Goal: Task Accomplishment & Management: Manage account settings

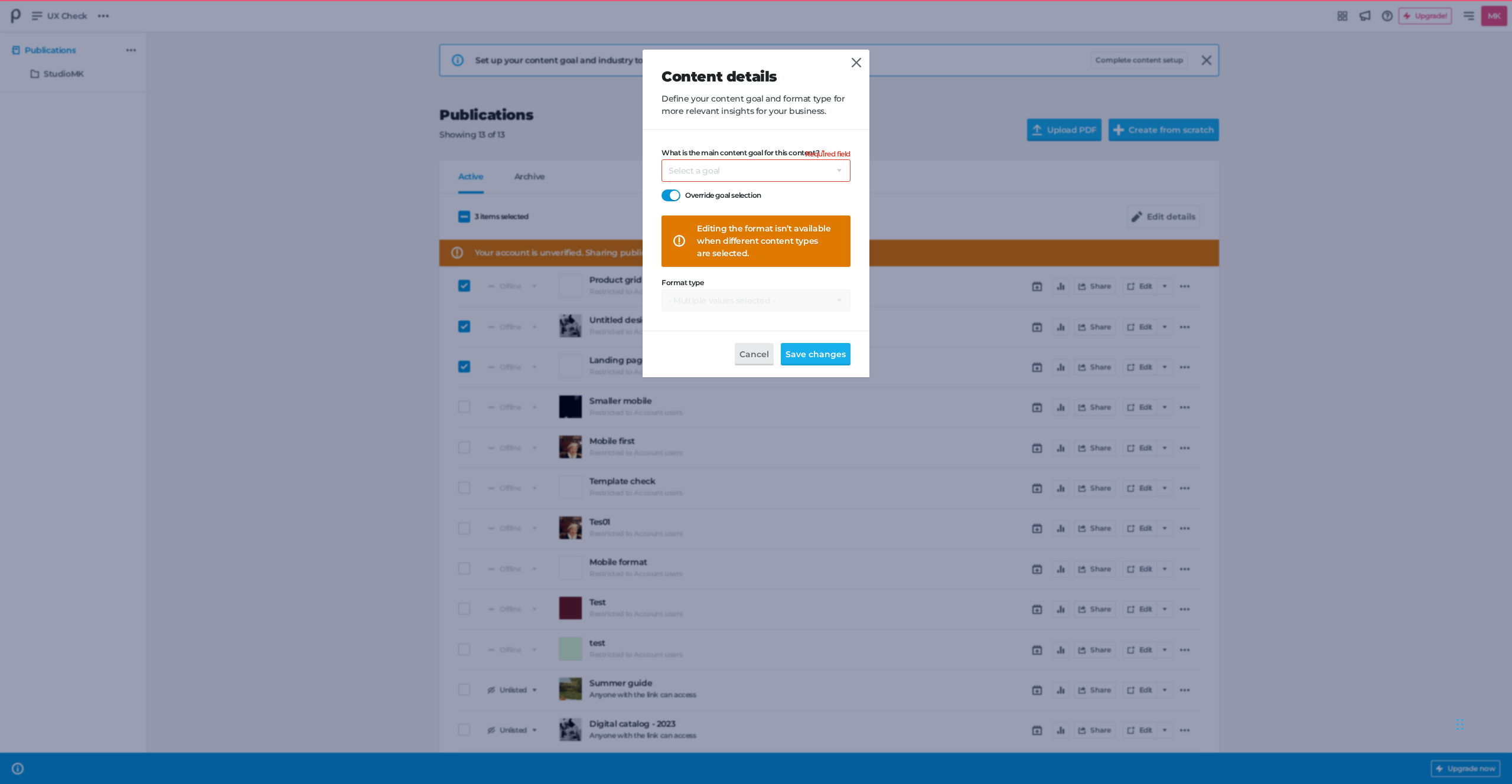
click at [691, 182] on div "What is the main content goal for this content? Select a goal Sell products dir…" at bounding box center [756, 230] width 189 height 162
click at [671, 193] on div at bounding box center [671, 196] width 19 height 11
click at [662, 189] on input "Override goal selection" at bounding box center [662, 189] width 0 height 0
select select "se"
click at [727, 122] on header "Content details Define your content goal and format type for more relevant insi…" at bounding box center [756, 89] width 227 height 80
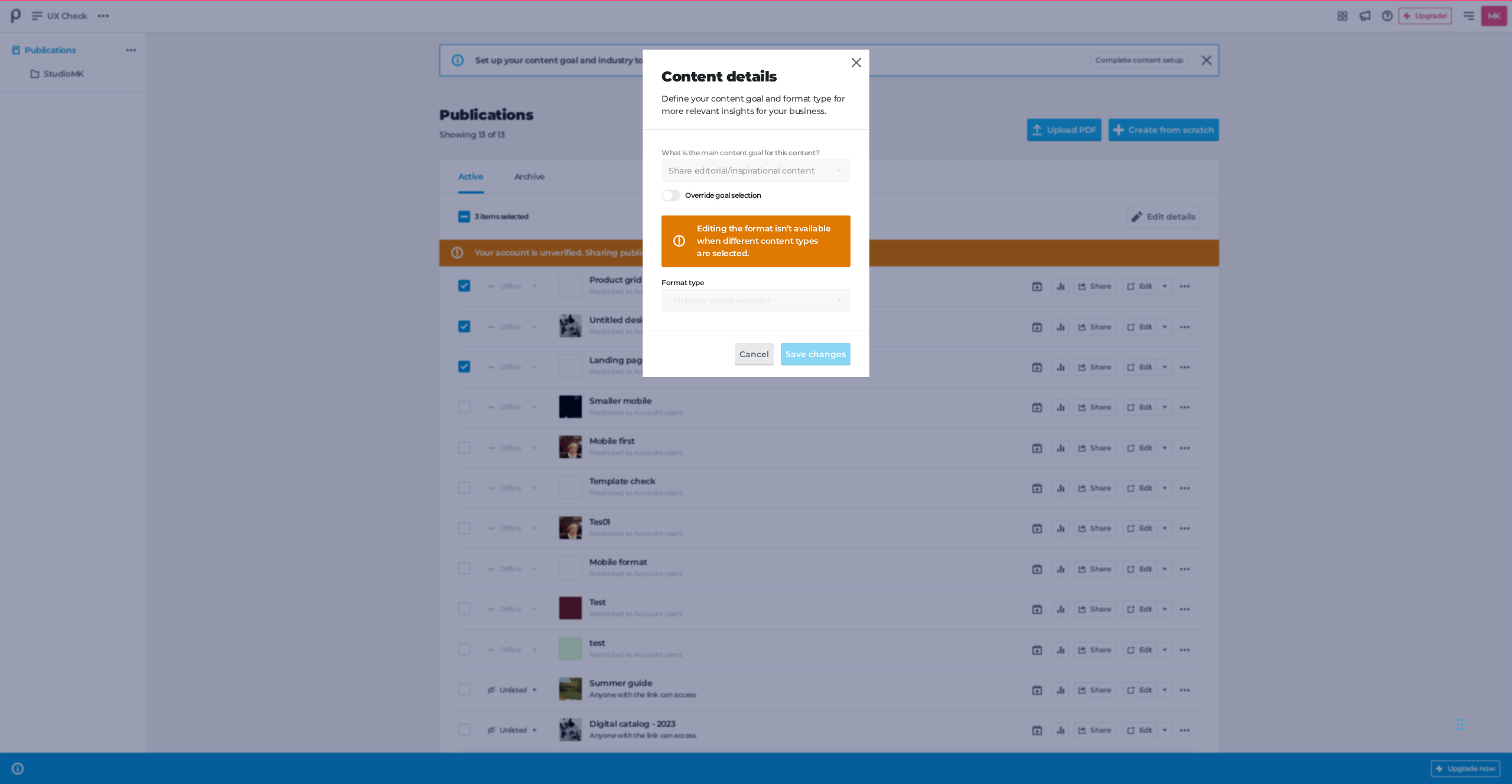
click at [711, 171] on span "Select a goal Sell products directly or on the website Promote physical store/d…" at bounding box center [756, 171] width 189 height 23
click at [720, 142] on div "What is the main content goal for this content? Select a goal Sell products dir…" at bounding box center [756, 230] width 189 height 200
click at [717, 300] on div "What is the main content goal for this content? Select a goal Sell products dir…" at bounding box center [756, 230] width 189 height 162
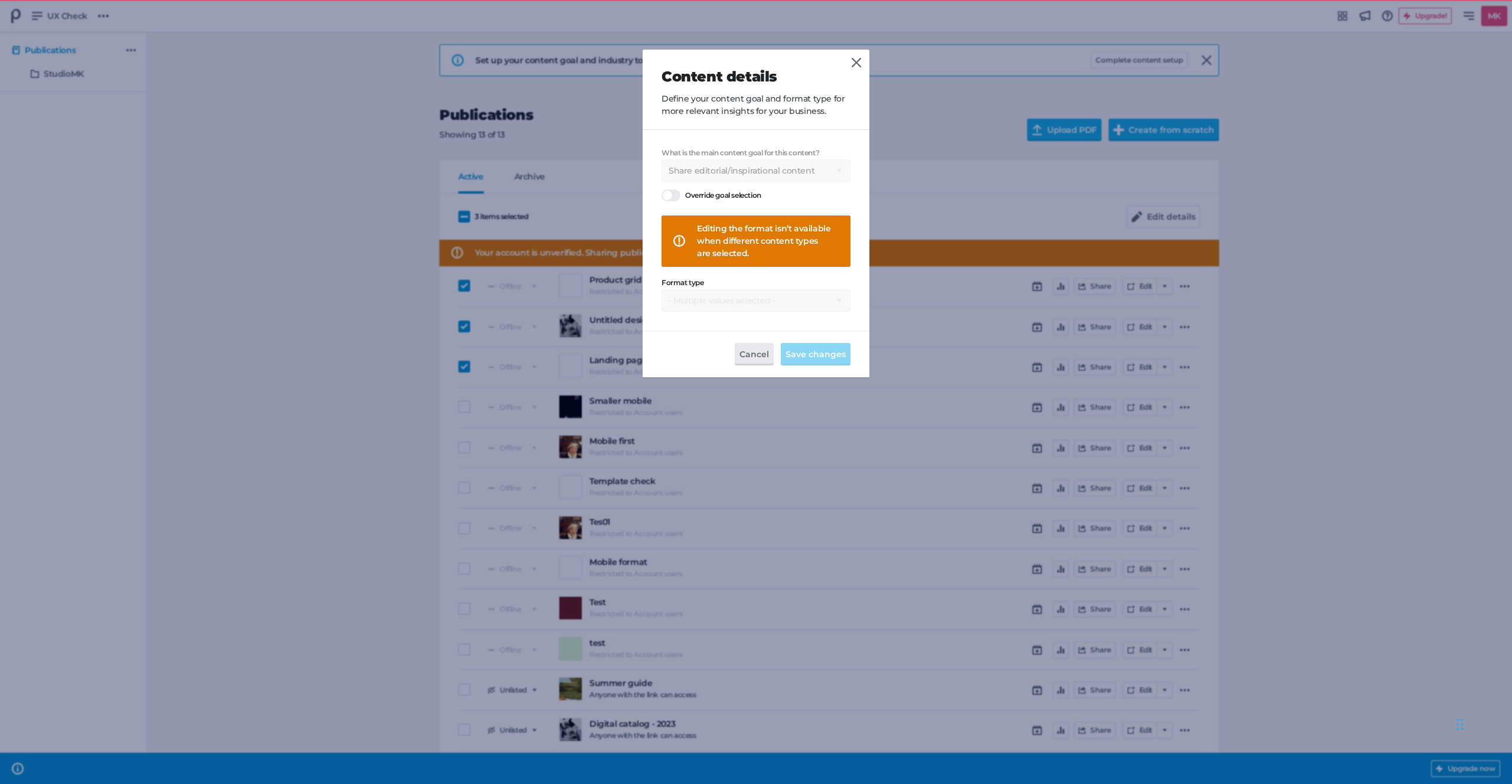
click at [717, 300] on div "What is the main content goal for this content? Select a goal Sell products dir…" at bounding box center [756, 230] width 189 height 162
click at [718, 300] on div "What is the main content goal for this content? Select a goal Sell products dir…" at bounding box center [756, 230] width 189 height 162
click at [719, 300] on div "What is the main content goal for this content? Select a goal Sell products dir…" at bounding box center [756, 230] width 189 height 162
click at [715, 138] on div "What is the main content goal for this content? Select a goal Sell products dir…" at bounding box center [756, 230] width 189 height 200
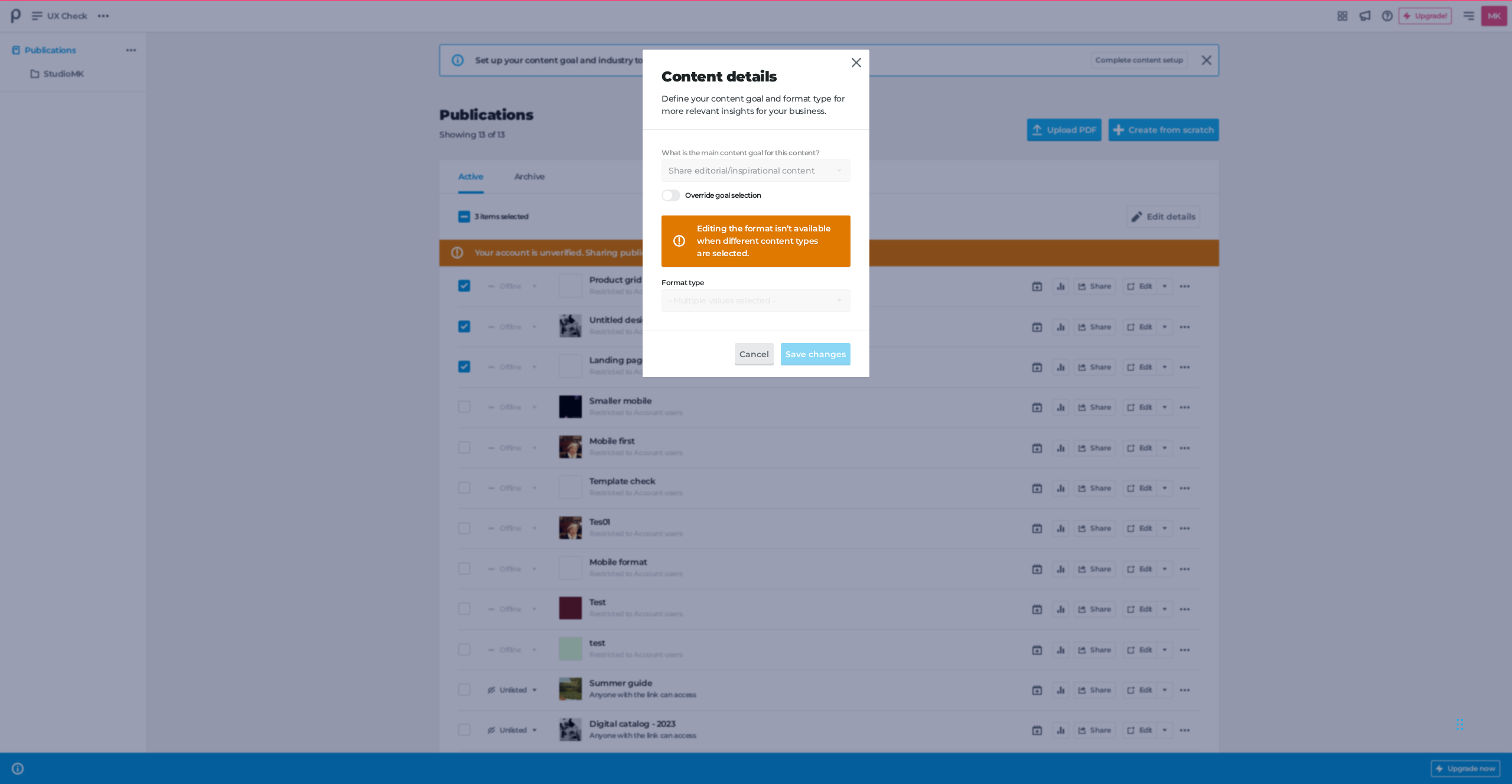
click at [704, 171] on span "Select a goal Sell products directly or on the website Promote physical store/d…" at bounding box center [756, 171] width 189 height 23
click at [728, 136] on div "What is the main content goal for this content? Select a goal Sell products dir…" at bounding box center [756, 230] width 189 height 200
click at [791, 240] on div "Editing the format isn’t available when different content types are selected." at bounding box center [764, 241] width 134 height 37
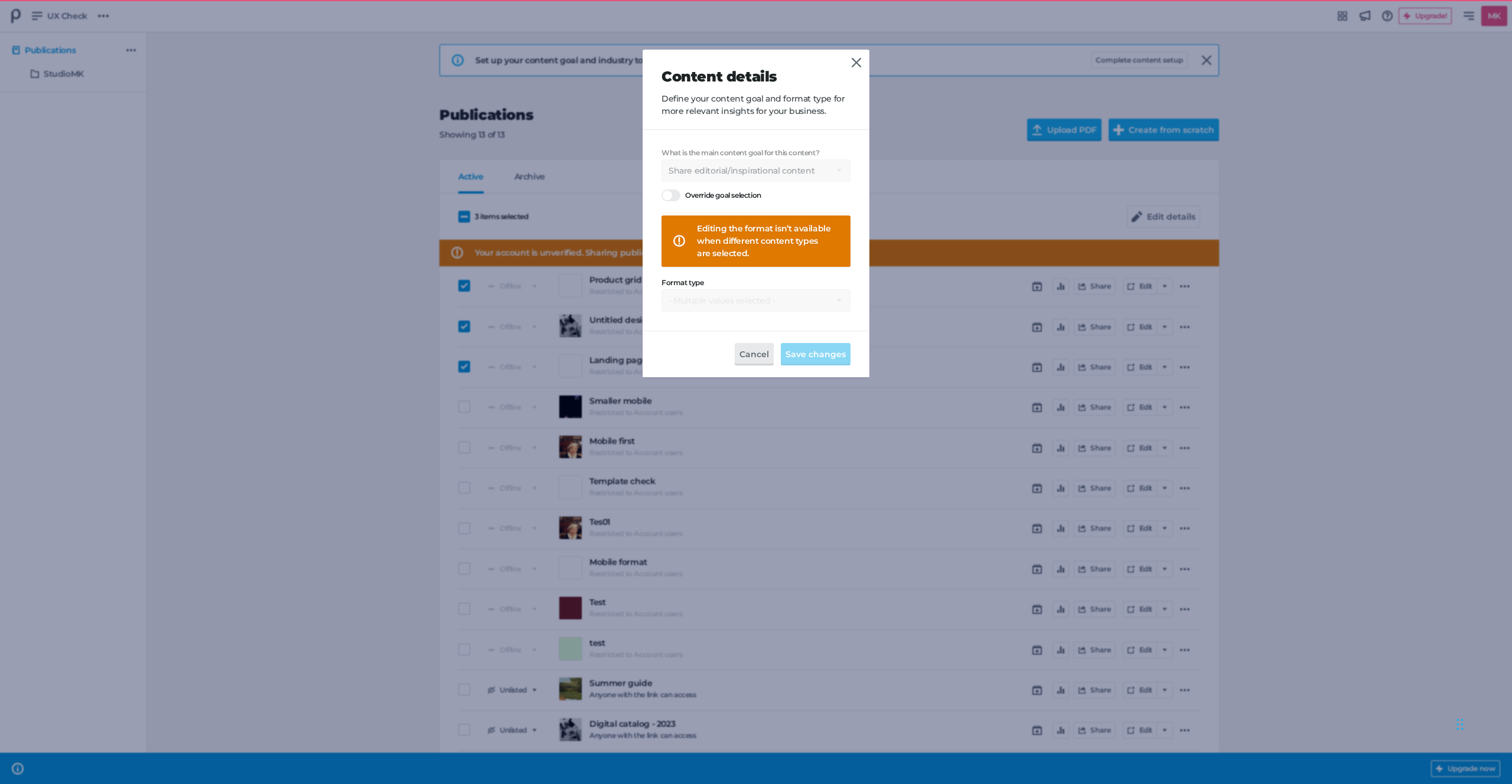
click at [864, 53] on header "Content details Define your content goal and format type for more relevant insi…" at bounding box center [756, 89] width 227 height 80
click at [852, 65] on icon at bounding box center [856, 62] width 9 height 9
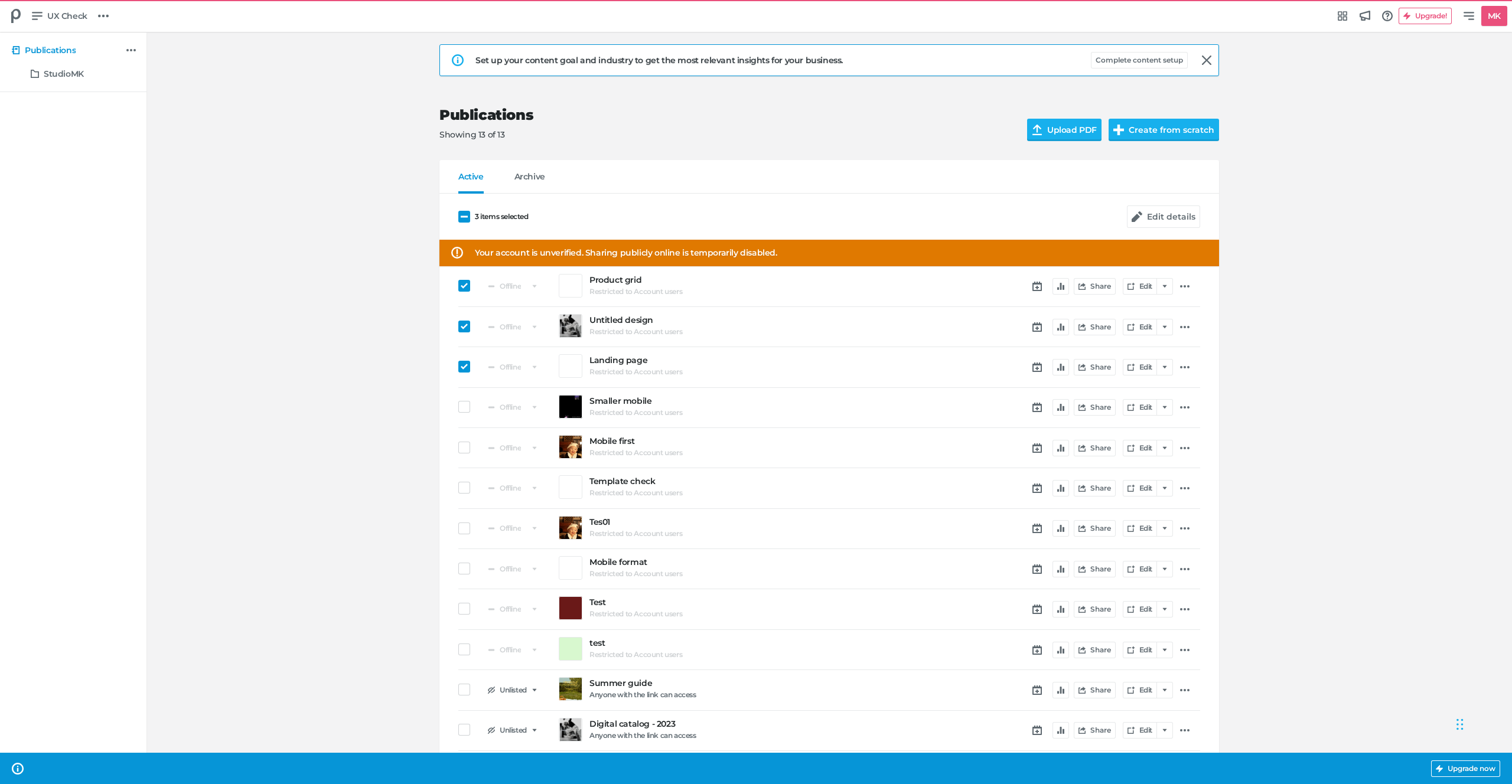
click at [469, 366] on span at bounding box center [464, 366] width 11 height 11
click at [458, 366] on input "checkbox" at bounding box center [458, 366] width 0 height 0
click at [472, 287] on div at bounding box center [467, 286] width 18 height 14
click at [468, 284] on span at bounding box center [464, 285] width 11 height 11
click at [458, 285] on input "checkbox" at bounding box center [458, 285] width 0 height 0
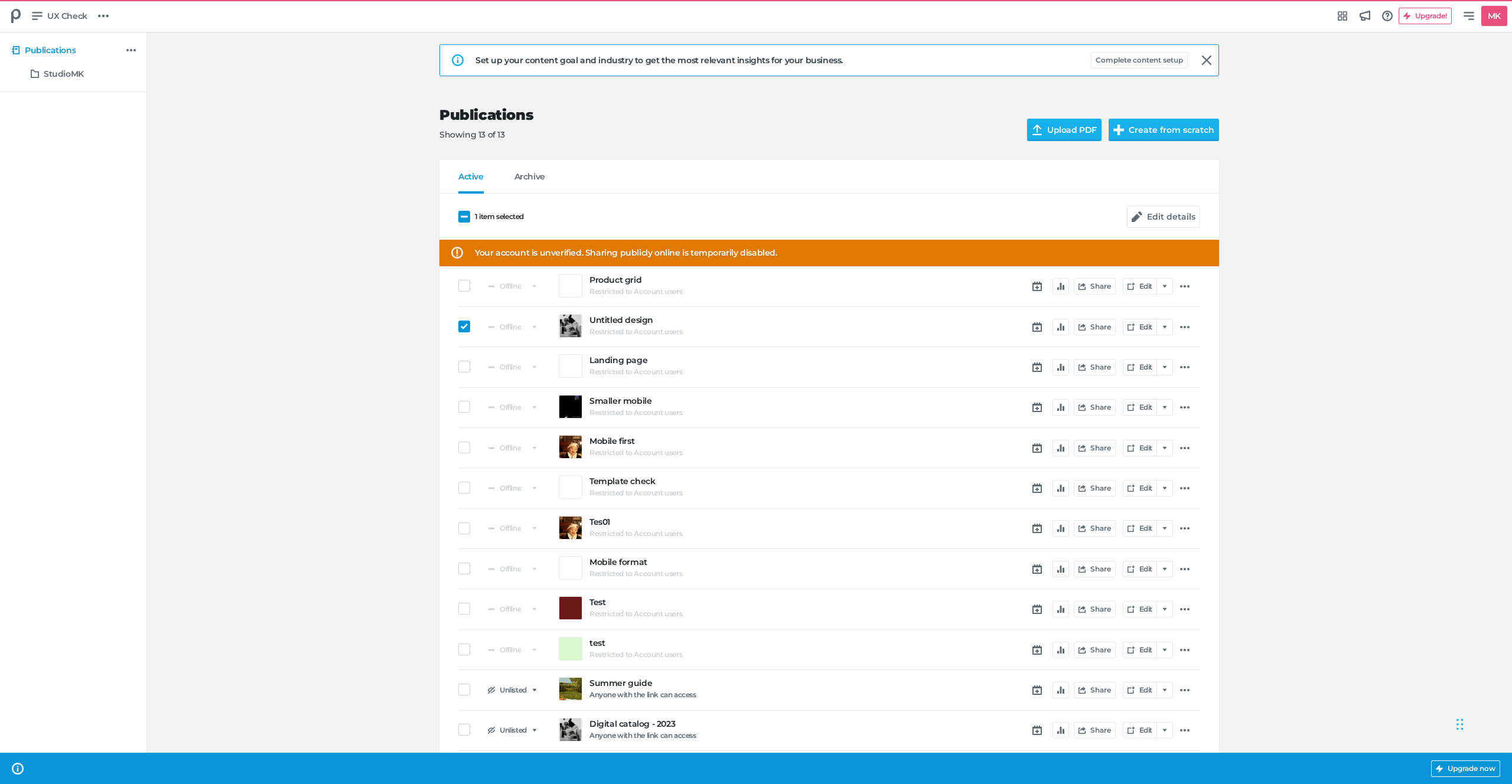
click at [394, 332] on div "Set up your content goal and industry to get the most relevant insights for you…" at bounding box center [829, 429] width 1342 height 793
click at [466, 323] on icon at bounding box center [463, 326] width 7 height 7
click at [458, 327] on input "checkbox" at bounding box center [458, 327] width 0 height 0
click at [368, 369] on div "Set up your content goal and industry to get the most relevant insights for you…" at bounding box center [829, 429] width 1342 height 793
click at [459, 323] on span at bounding box center [464, 326] width 11 height 11
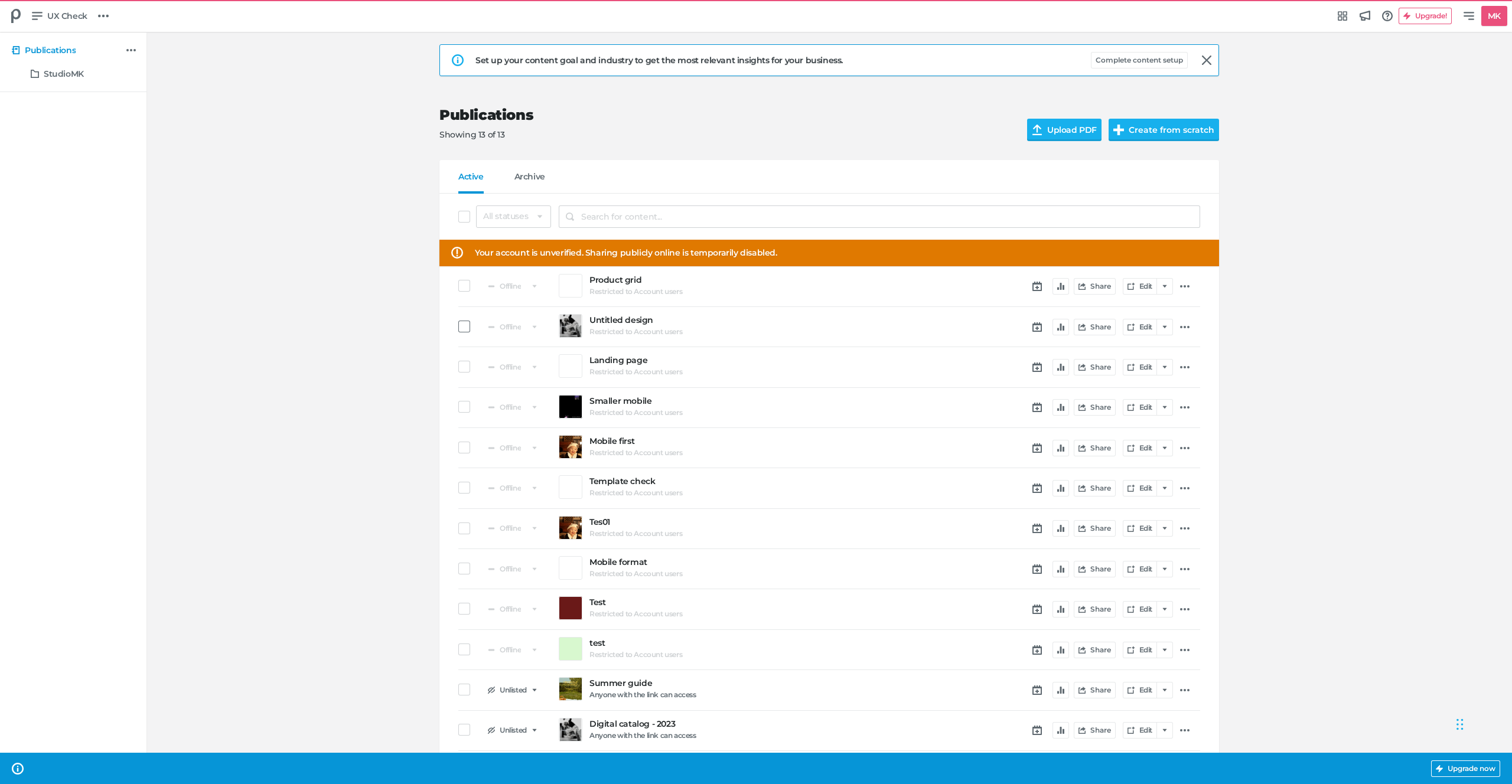
click at [458, 327] on input "checkbox" at bounding box center [458, 327] width 0 height 0
click at [1155, 219] on button "Edit details" at bounding box center [1162, 216] width 73 height 23
select select "se"
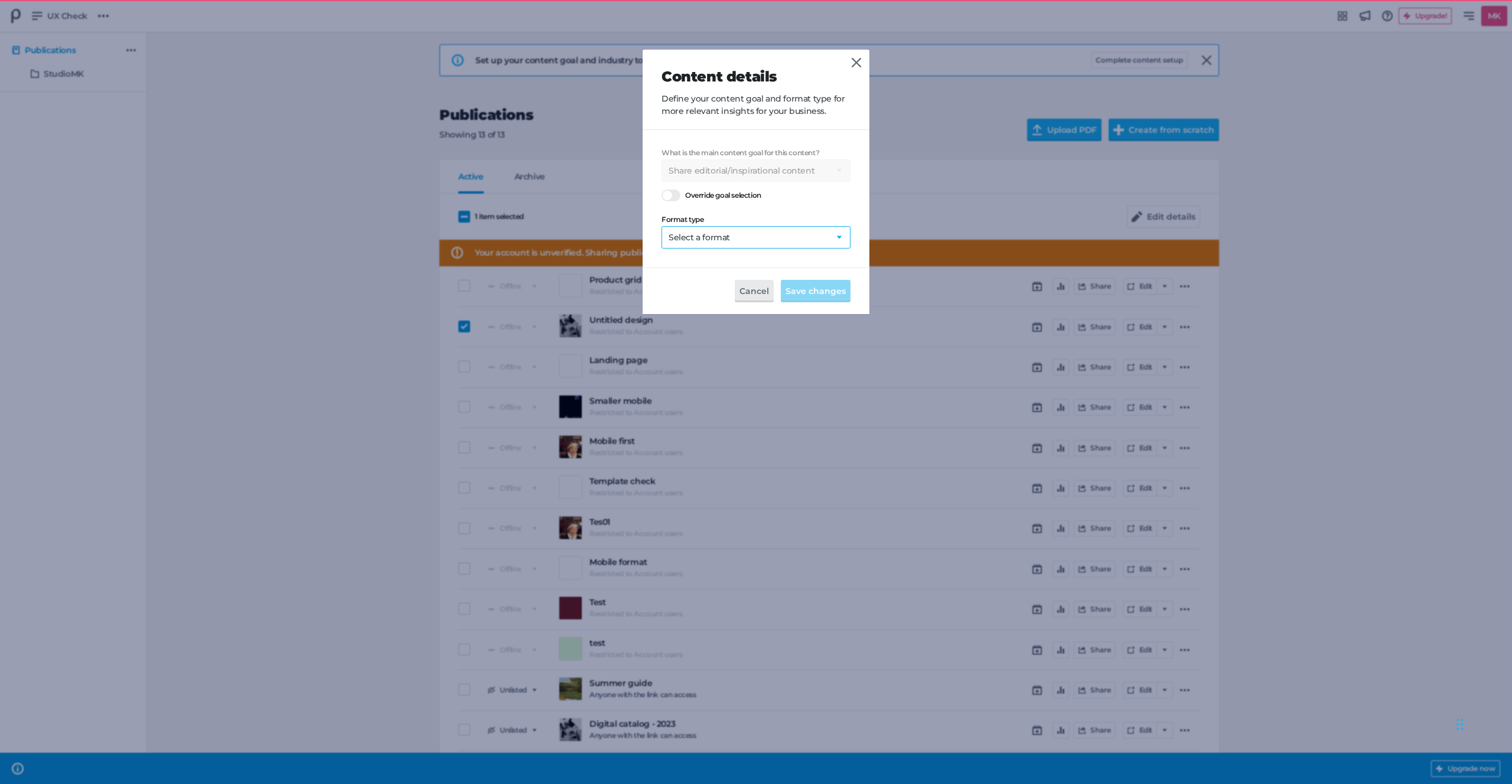
click at [709, 233] on select "Select a format Catalog Flyer Lookbook Magazine Brochure Social post" at bounding box center [756, 237] width 189 height 23
select select "ca"
click at [854, 58] on icon at bounding box center [856, 62] width 9 height 9
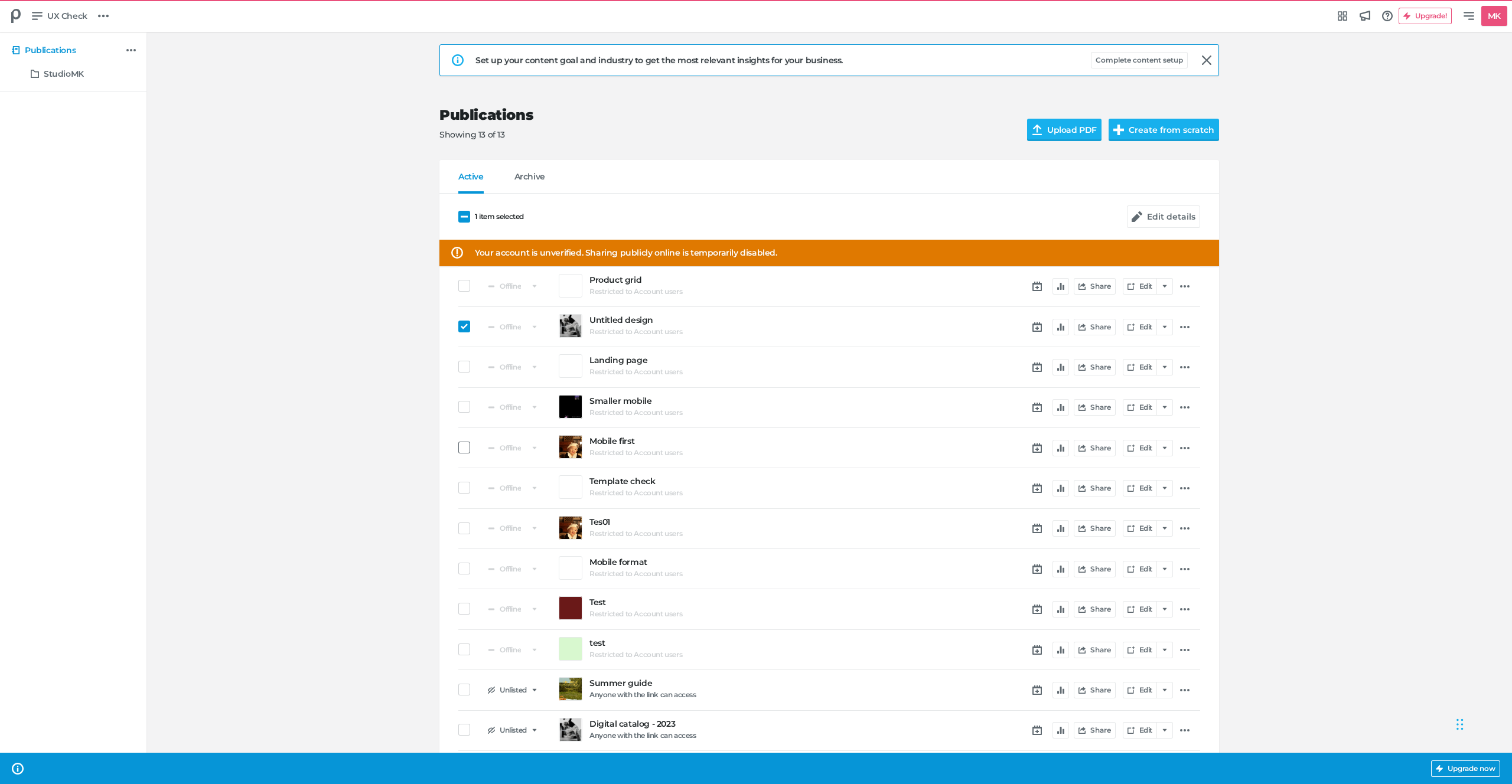
click at [463, 444] on span at bounding box center [464, 447] width 11 height 11
click at [458, 448] on input "checkbox" at bounding box center [458, 448] width 0 height 0
click at [470, 405] on span at bounding box center [464, 406] width 11 height 11
click at [458, 406] on input "checkbox" at bounding box center [458, 406] width 0 height 0
click at [1138, 212] on icon "button" at bounding box center [1136, 216] width 10 height 10
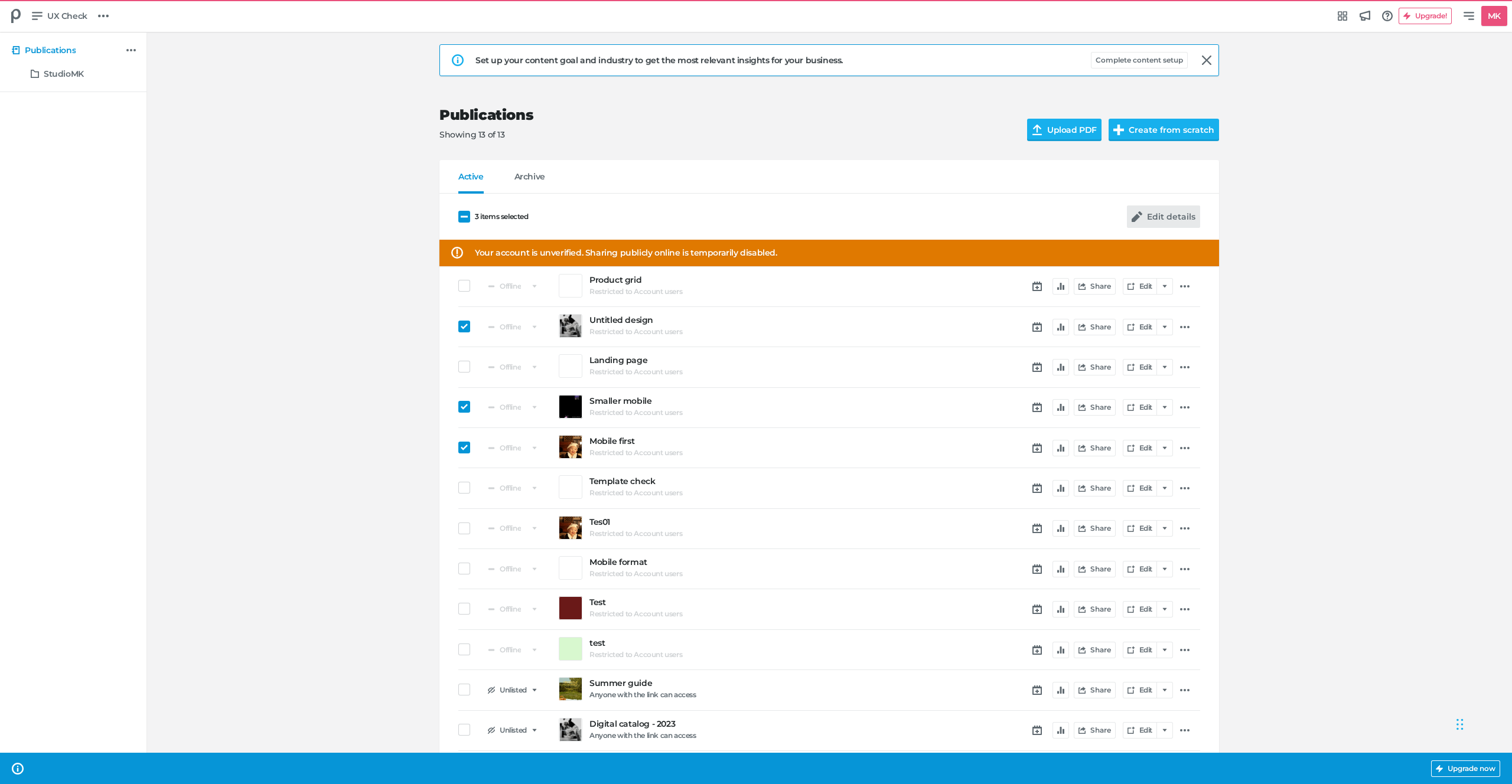
select select "se"
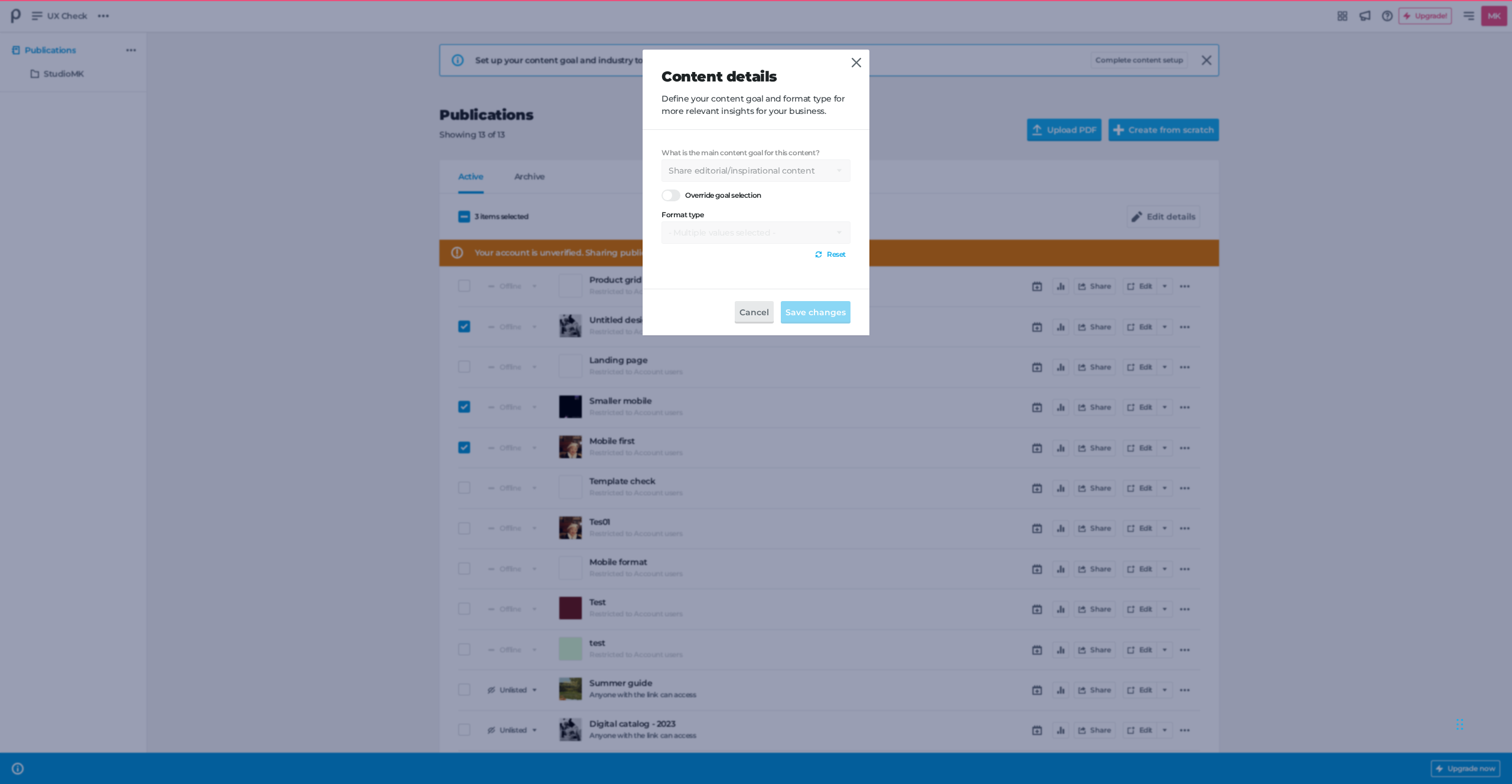
click at [771, 231] on div "What is the main content goal for this content? Select a goal Sell products dir…" at bounding box center [756, 205] width 189 height 114
click at [854, 61] on icon at bounding box center [856, 62] width 9 height 9
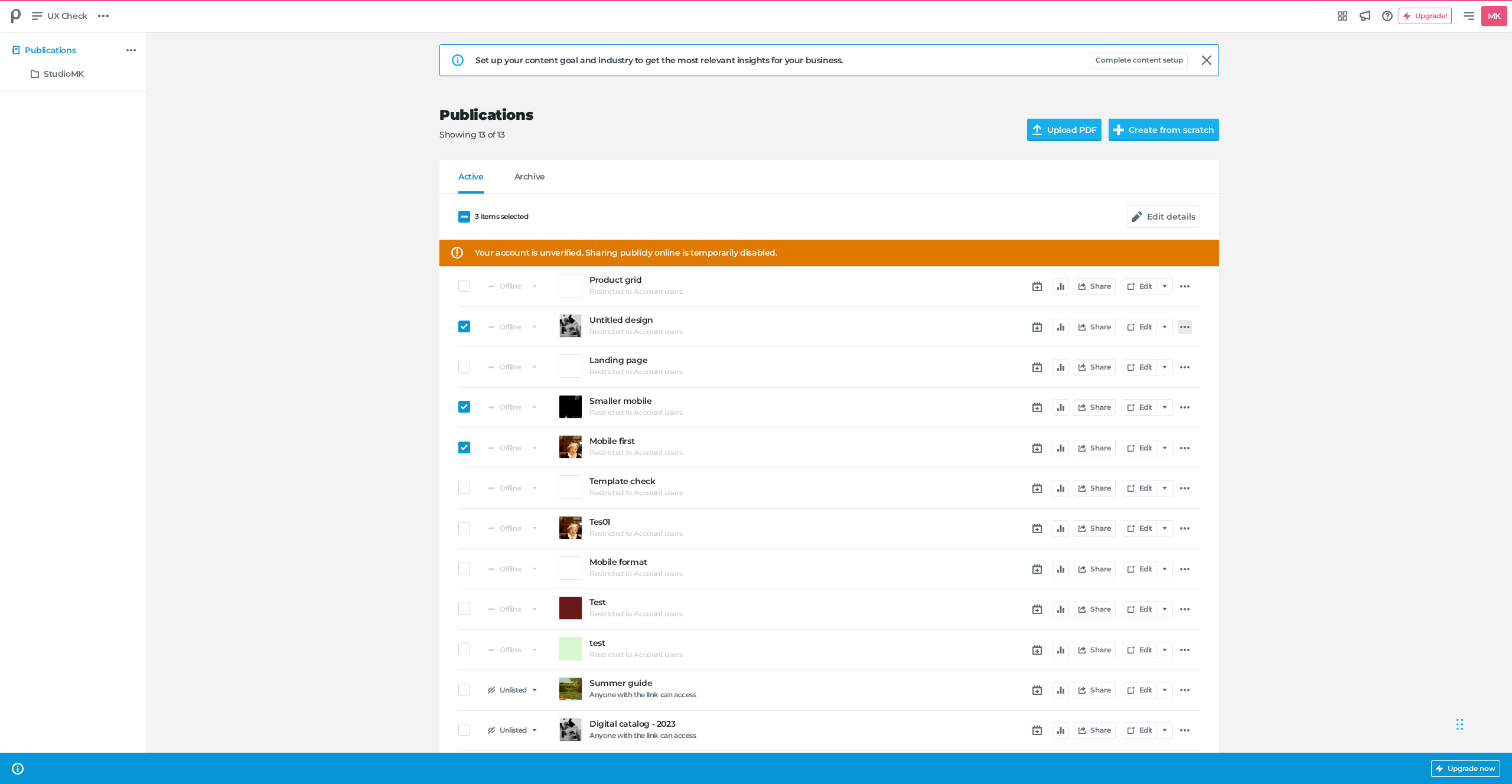
click at [1181, 322] on icon at bounding box center [1184, 327] width 9 height 9
click at [1196, 369] on link "Settings" at bounding box center [1243, 378] width 118 height 21
select select "se"
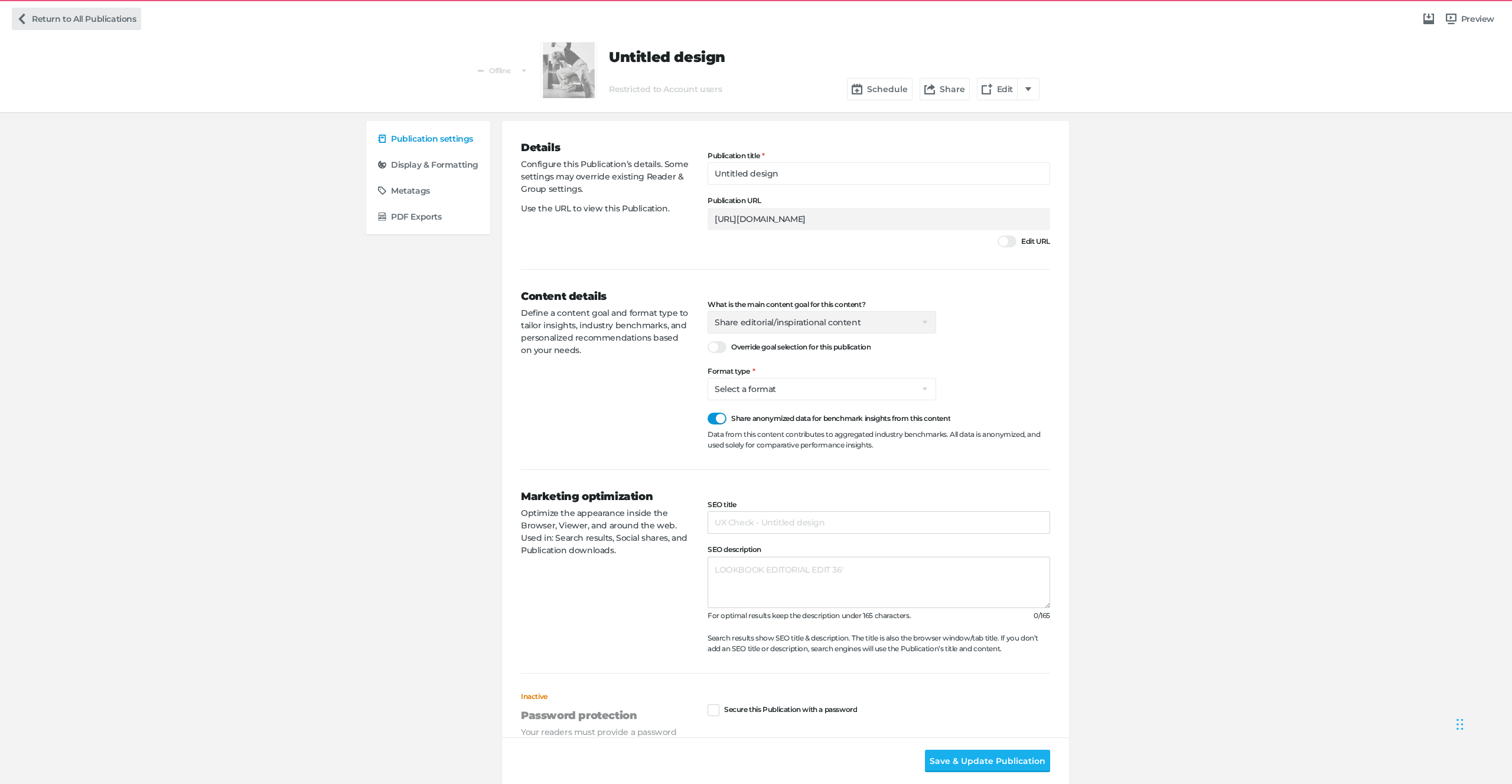
click at [58, 23] on link "Return to All Publications" at bounding box center [76, 19] width 129 height 23
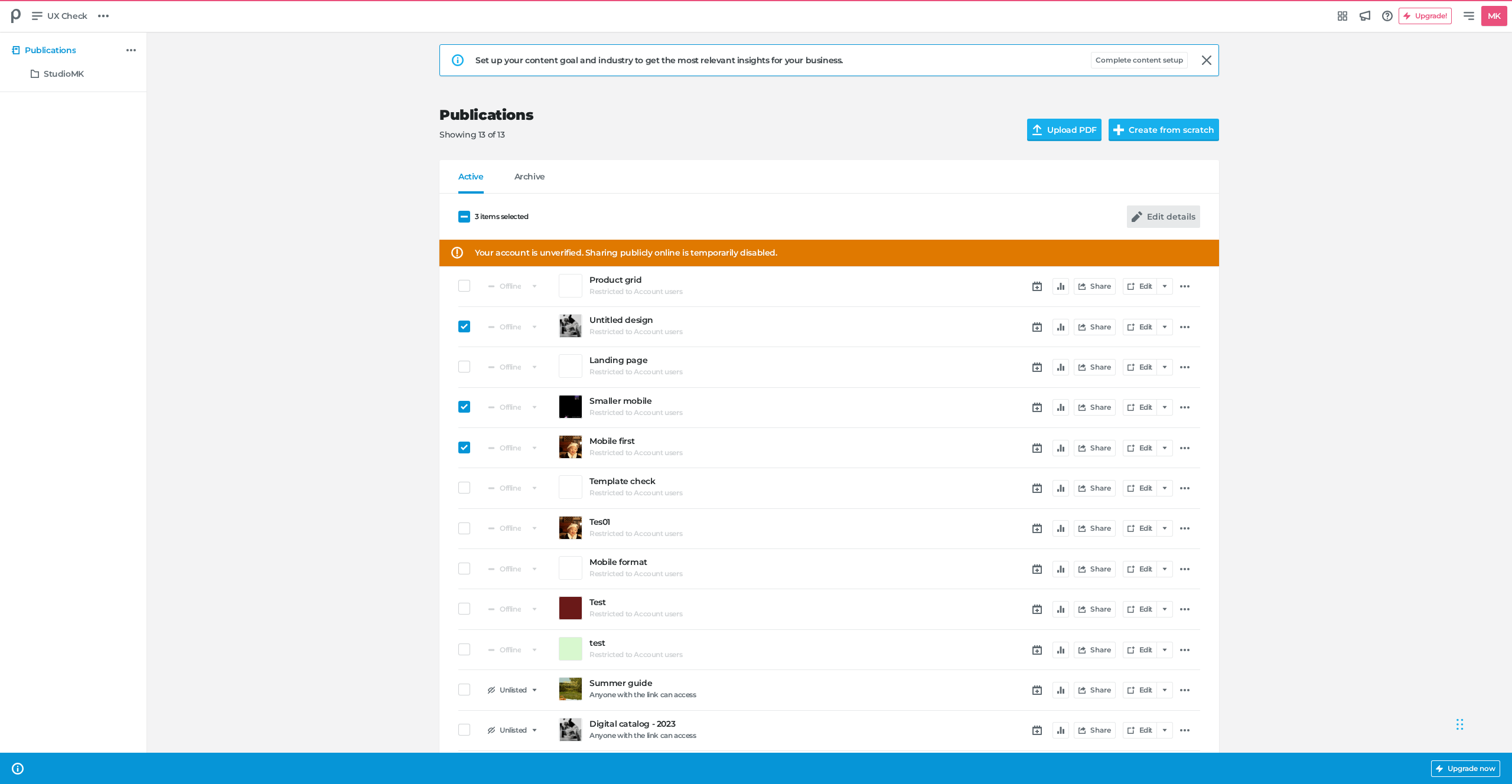
click at [1173, 205] on button "Edit details" at bounding box center [1162, 216] width 73 height 23
select select "se"
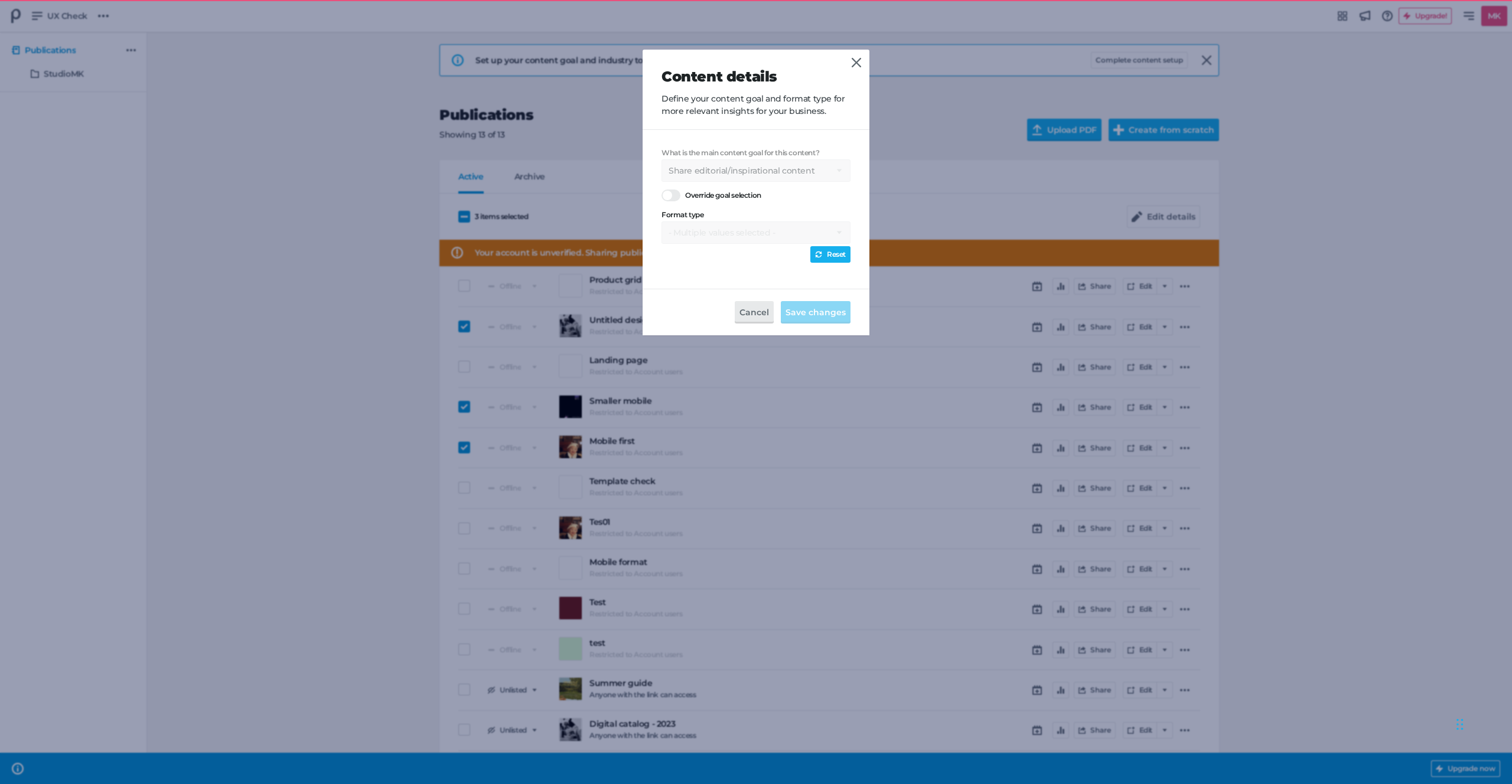
click at [840, 256] on link "Reset" at bounding box center [830, 254] width 40 height 16
click at [763, 242] on select "Select a format Catalog Flyer Lookbook Magazine Brochure Social post" at bounding box center [756, 237] width 189 height 23
click at [778, 182] on div "What is the main content goal for this content? Select a goal Sell products dir…" at bounding box center [756, 198] width 189 height 100
click at [794, 232] on select "Select a format Catalog Flyer Lookbook Magazine Brochure Social post" at bounding box center [756, 237] width 189 height 23
click at [742, 240] on select "Select a format Catalog Flyer Lookbook Magazine Brochure Social post" at bounding box center [756, 237] width 189 height 23
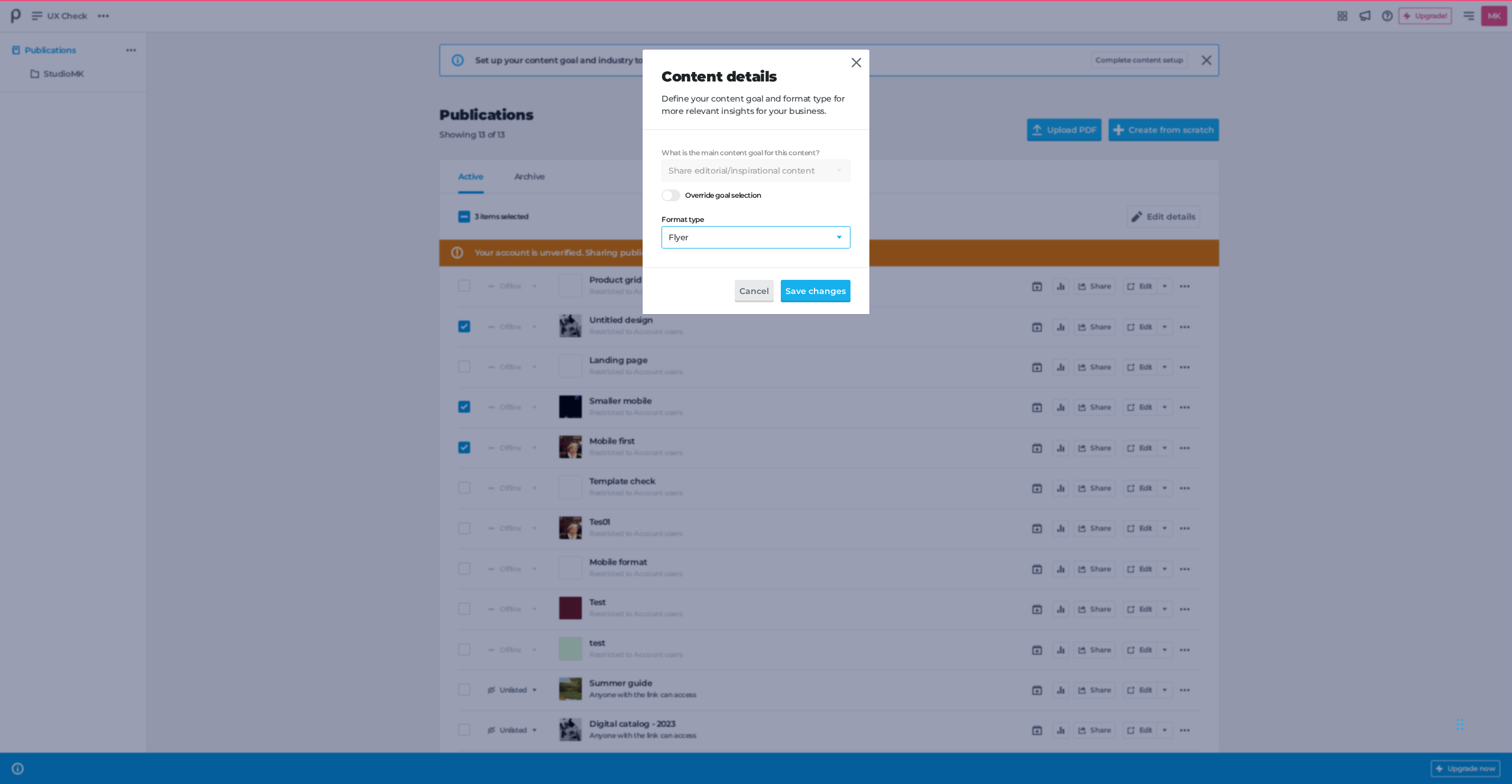
select select "ca"
click at [815, 289] on span "Save changes" at bounding box center [816, 291] width 60 height 13
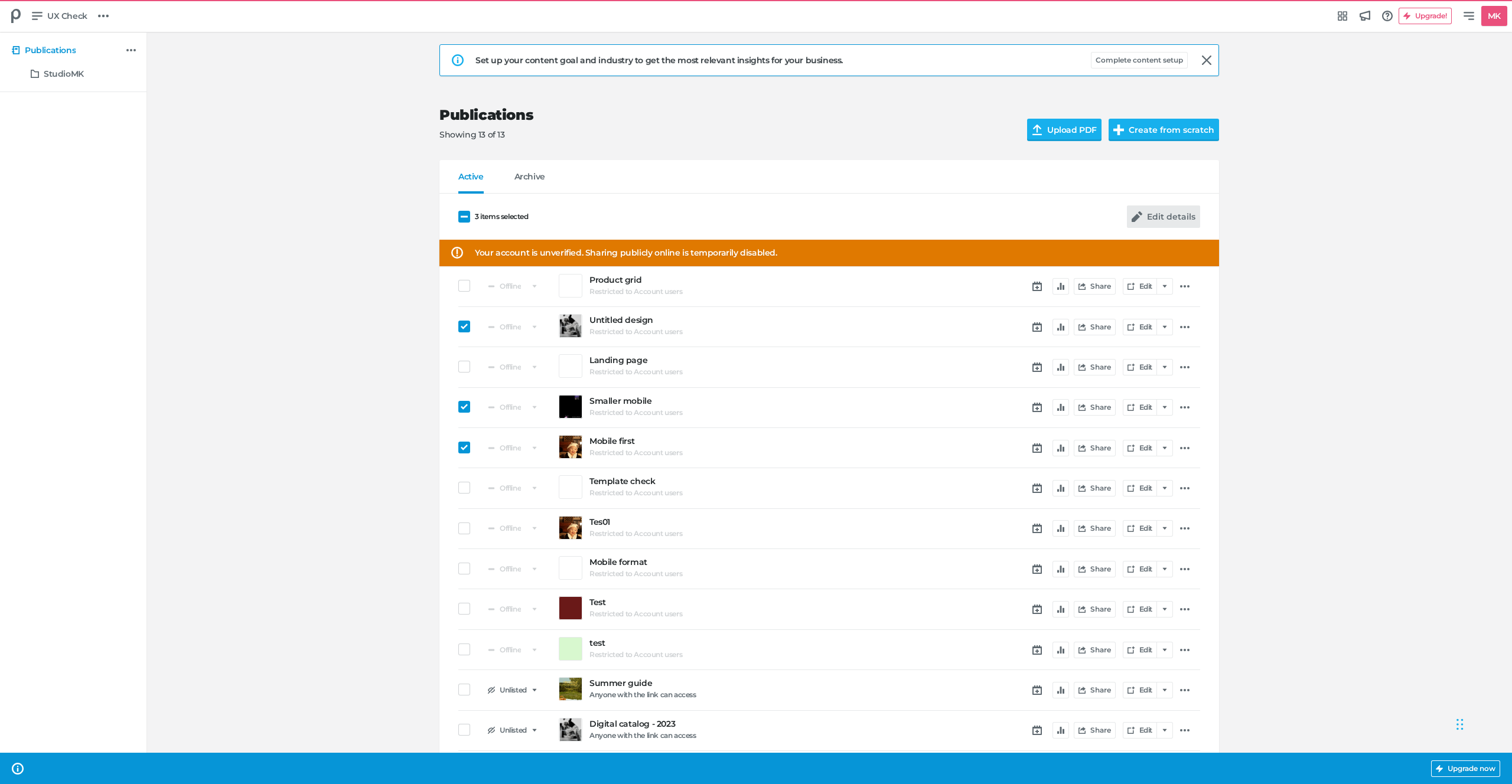
click at [1163, 210] on button "Edit details" at bounding box center [1162, 216] width 73 height 23
select select "se"
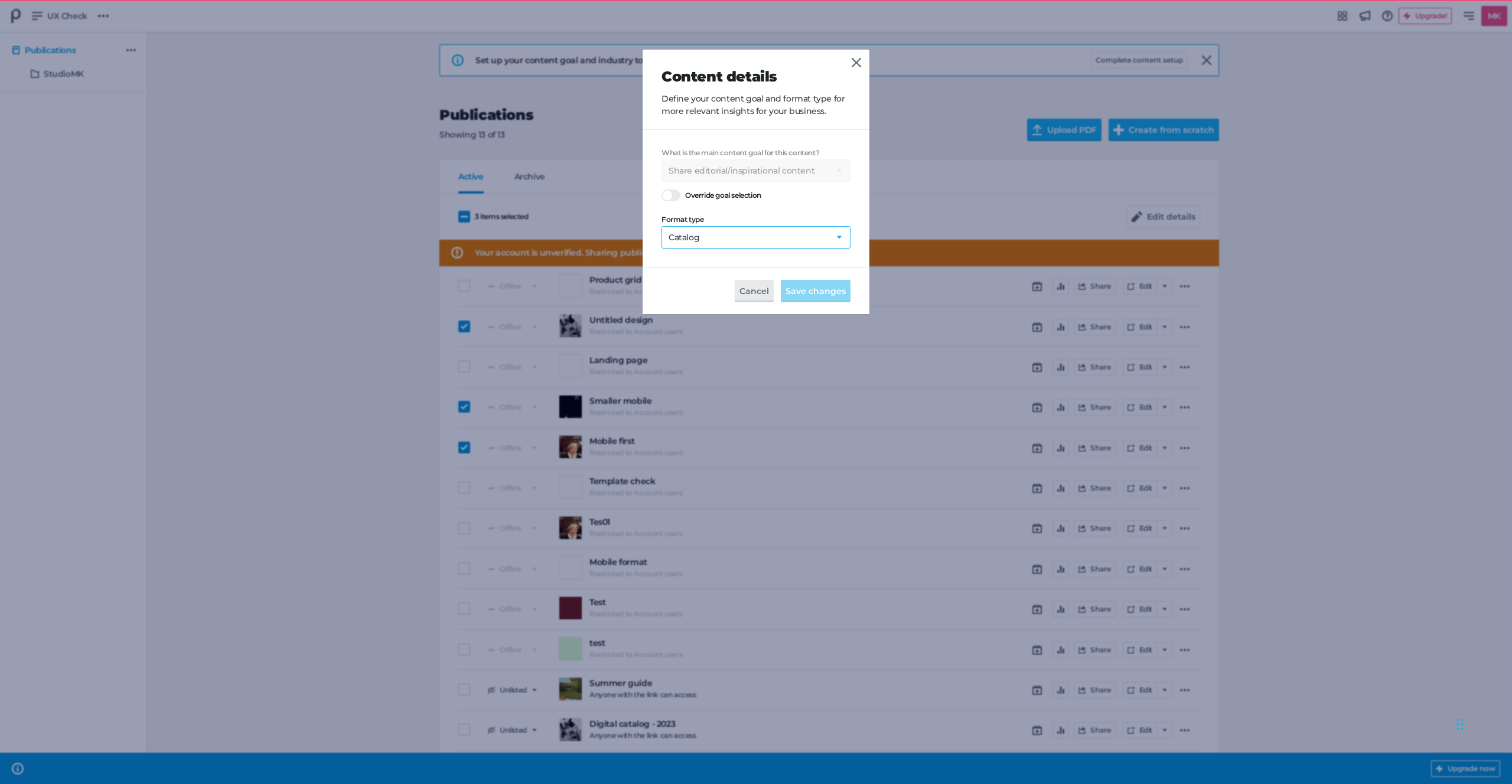
click at [800, 245] on select "Select a format Catalog Flyer Lookbook Magazine Brochure Social post" at bounding box center [756, 237] width 189 height 23
select select "lo"
click at [822, 290] on span "Save changes" at bounding box center [816, 291] width 60 height 13
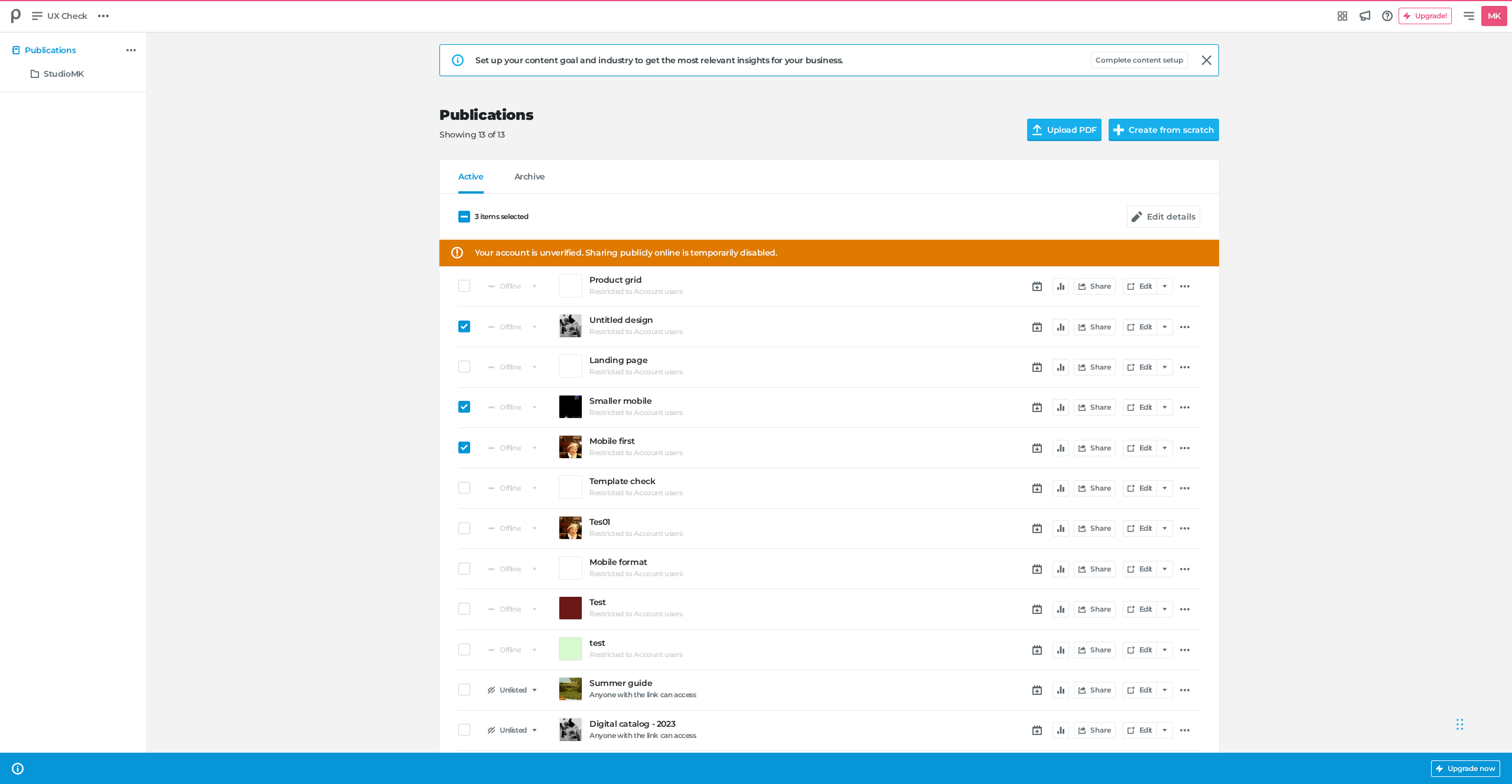
click at [375, 301] on div "Set up your content goal and industry to get the most relevant insights for you…" at bounding box center [829, 429] width 1342 height 793
click at [468, 215] on span at bounding box center [464, 216] width 11 height 11
click at [458, 216] on input "3 items selected" at bounding box center [458, 216] width 0 height 0
click at [465, 362] on span at bounding box center [464, 366] width 11 height 11
click at [458, 366] on input "checkbox" at bounding box center [458, 366] width 0 height 0
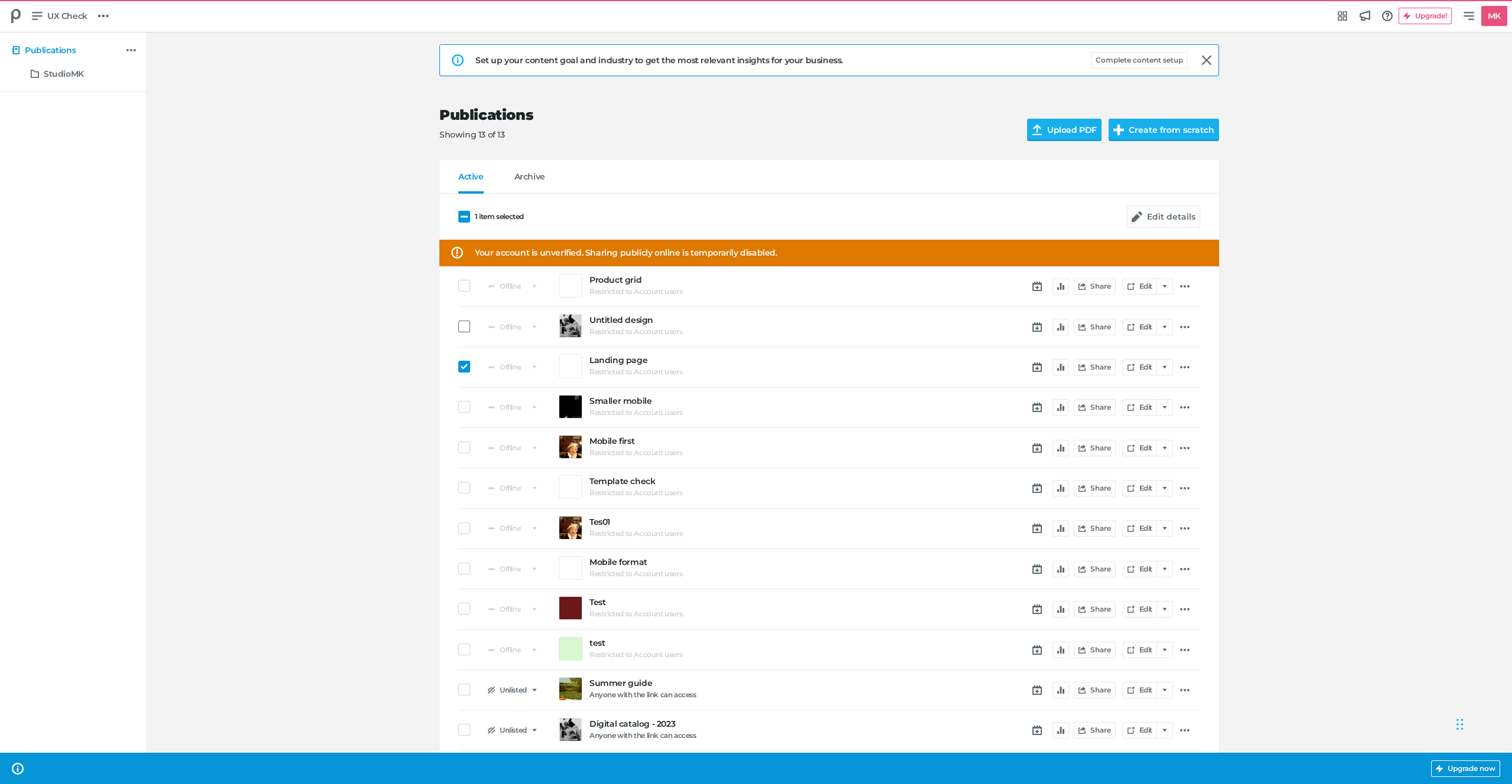
click at [463, 326] on span at bounding box center [464, 326] width 11 height 11
click at [458, 327] on input "checkbox" at bounding box center [458, 327] width 0 height 0
click at [460, 486] on span at bounding box center [464, 487] width 11 height 11
click at [458, 487] on input "checkbox" at bounding box center [458, 487] width 0 height 0
click at [1135, 213] on icon "button" at bounding box center [1136, 216] width 10 height 10
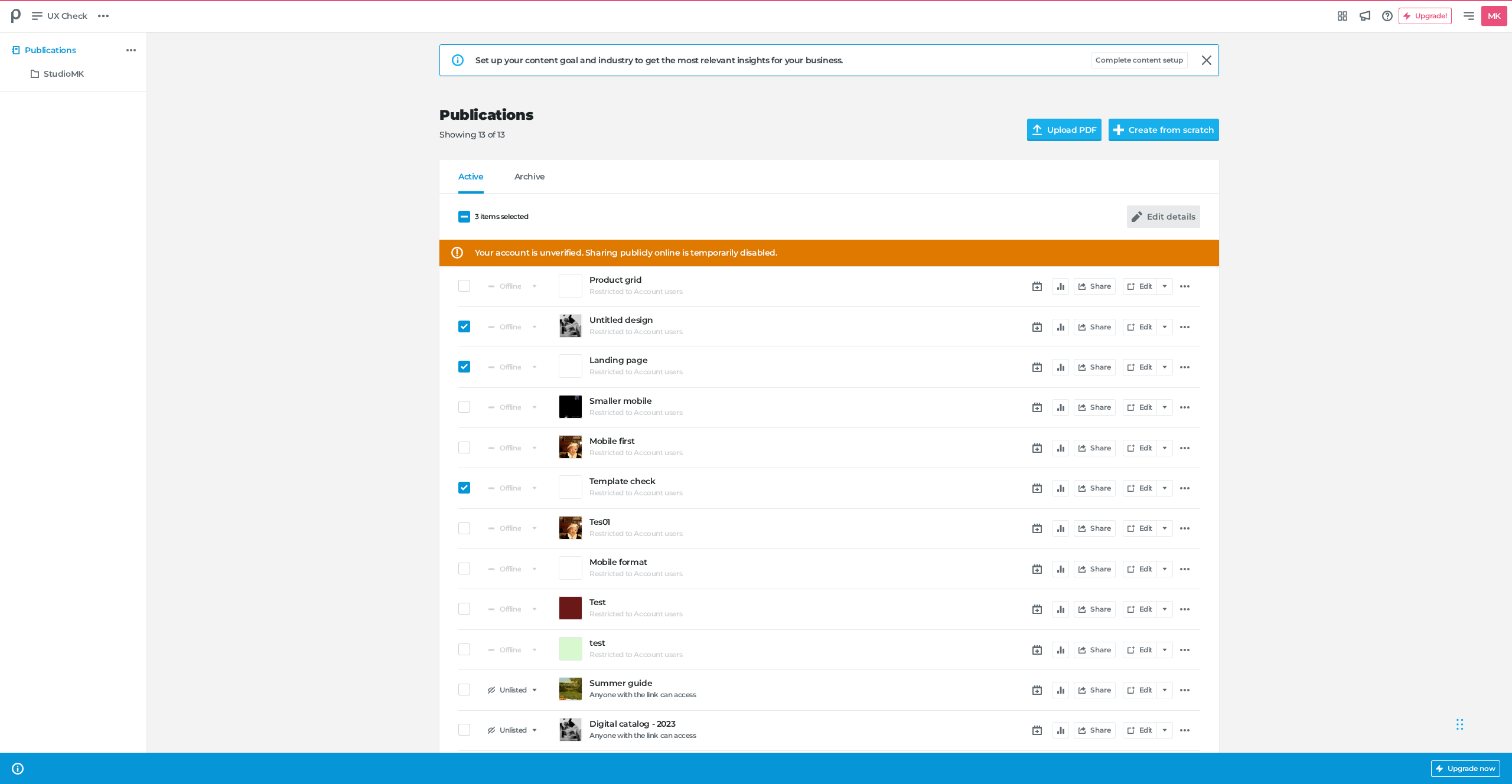
select select "se"
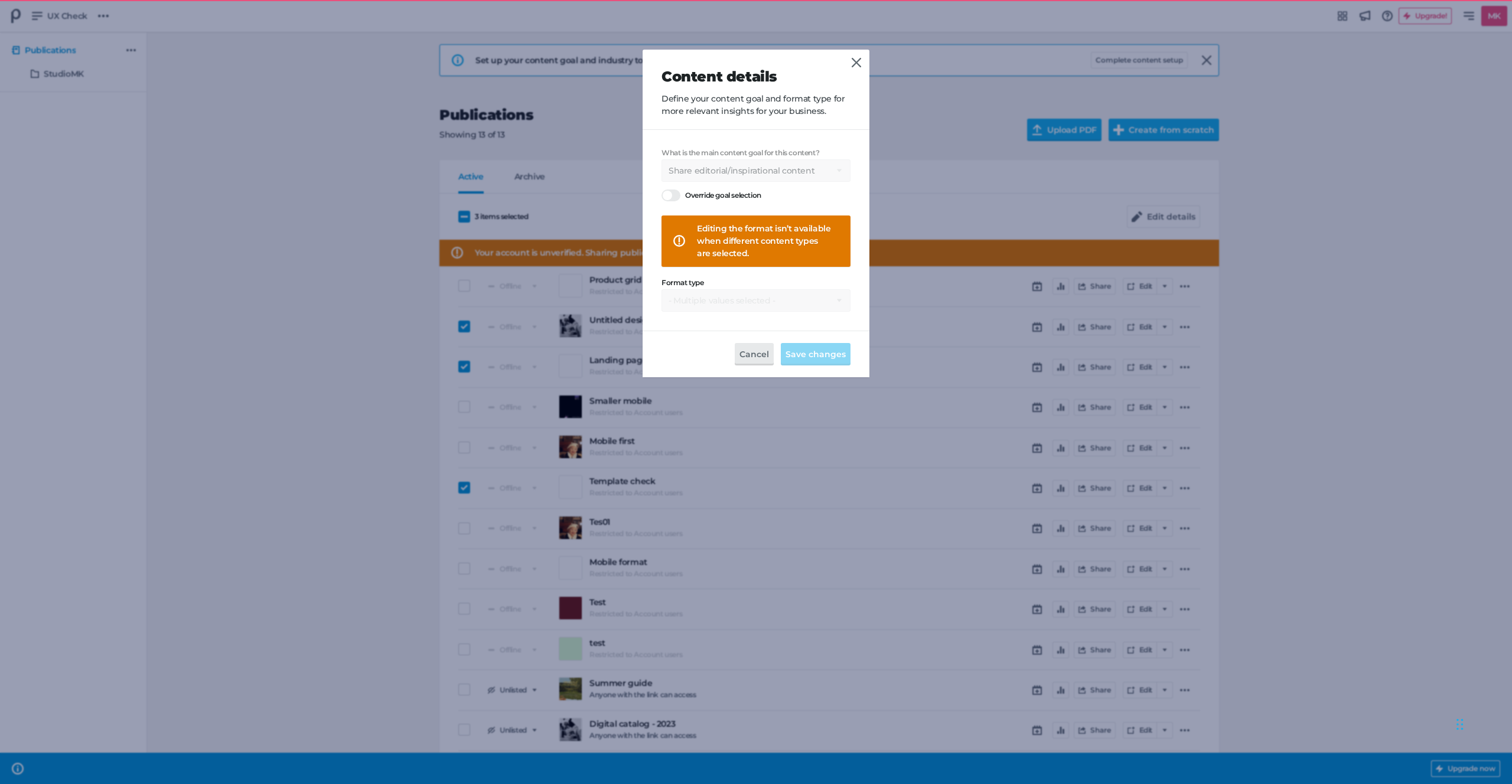
click at [755, 303] on div "What is the main content goal for this content? Select a goal Sell products dir…" at bounding box center [756, 230] width 189 height 162
click at [860, 63] on link at bounding box center [855, 62] width 14 height 14
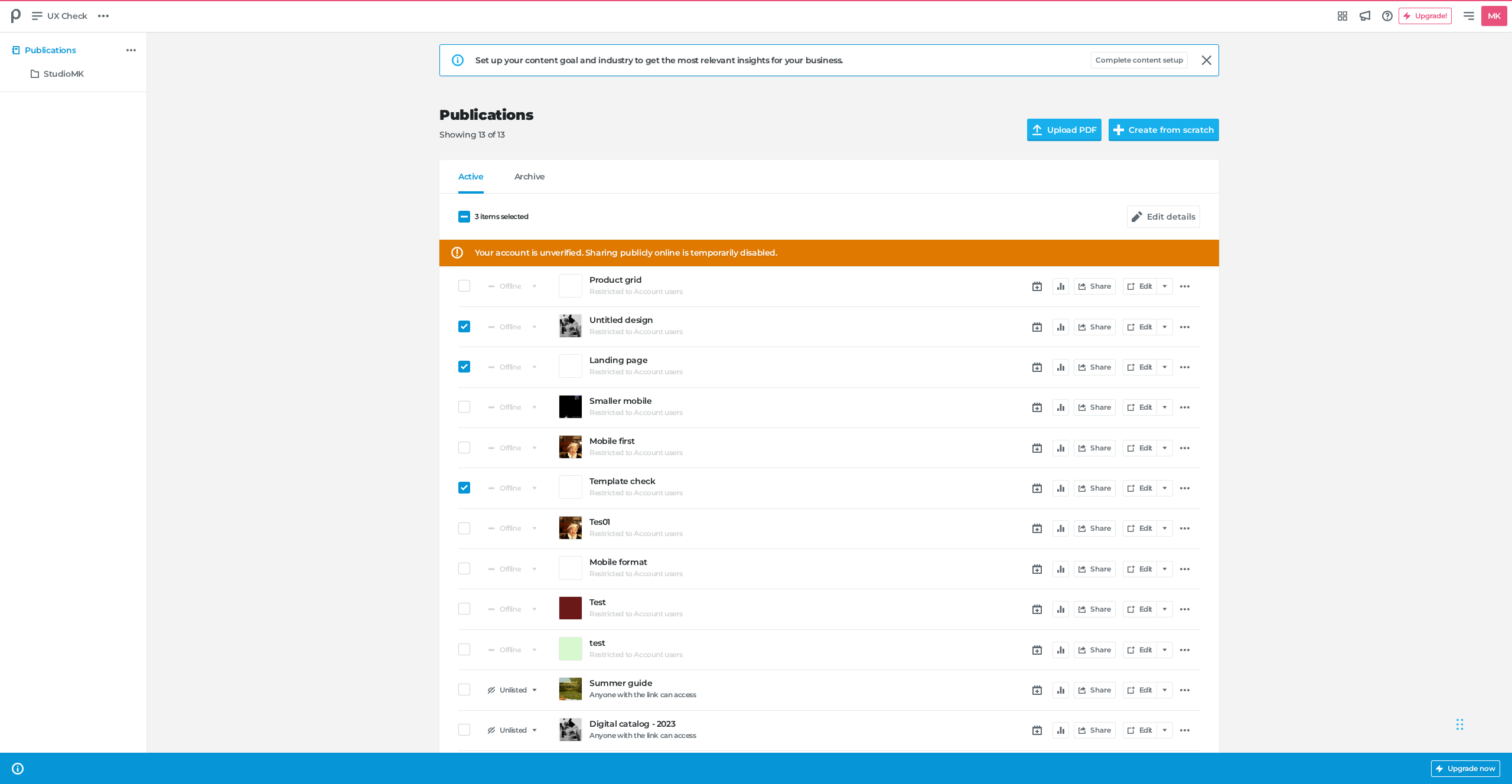
click at [460, 366] on span at bounding box center [464, 366] width 11 height 11
click at [458, 366] on input "checkbox" at bounding box center [458, 366] width 0 height 0
click at [453, 486] on div "2 items selected Edit details Your account is unverified. Sharing publicly onli…" at bounding box center [829, 498] width 780 height 609
click at [466, 484] on icon at bounding box center [463, 486] width 7 height 7
click at [458, 487] on input "checkbox" at bounding box center [458, 487] width 0 height 0
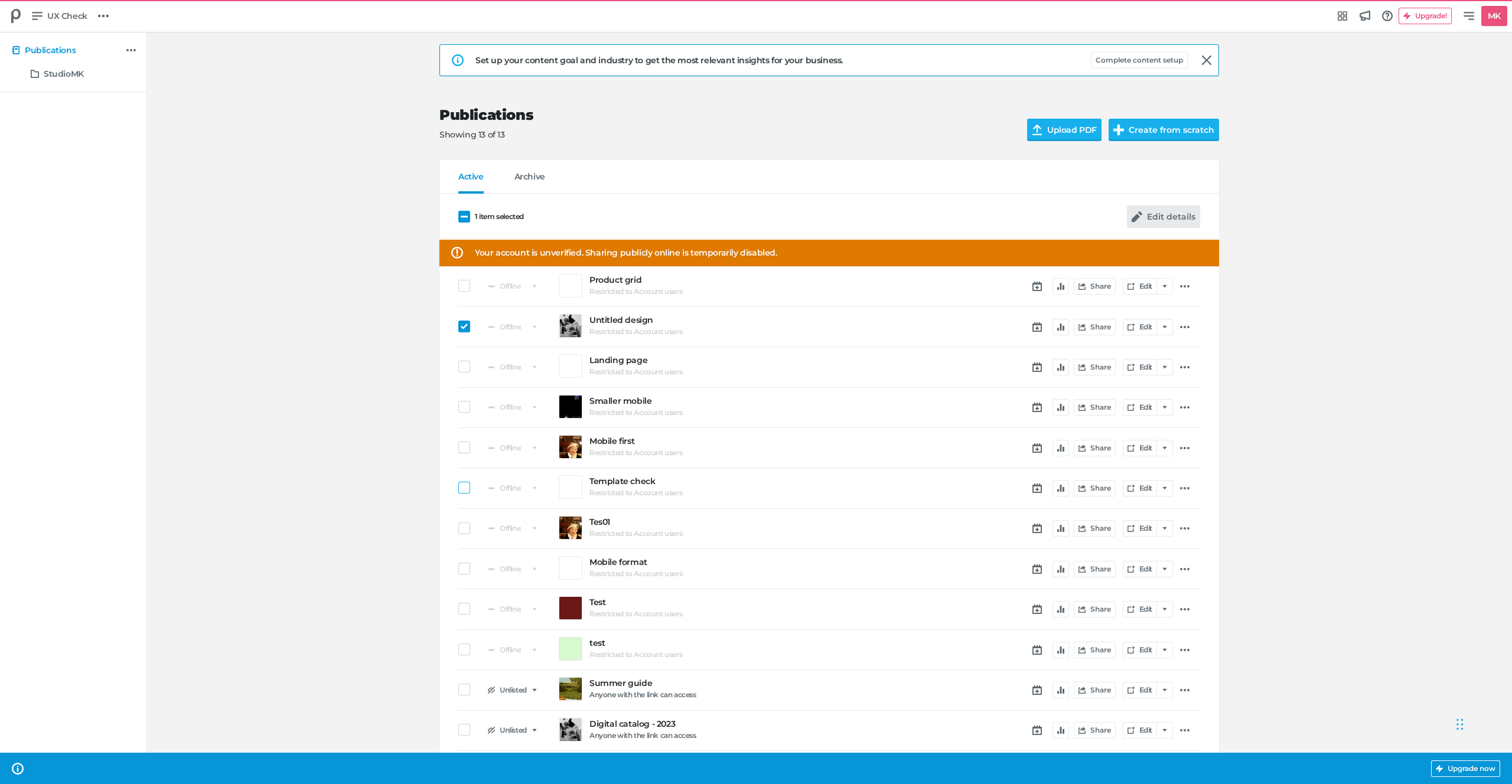
click at [1177, 207] on button "Edit details" at bounding box center [1162, 216] width 73 height 23
select select "se"
select select "lo"
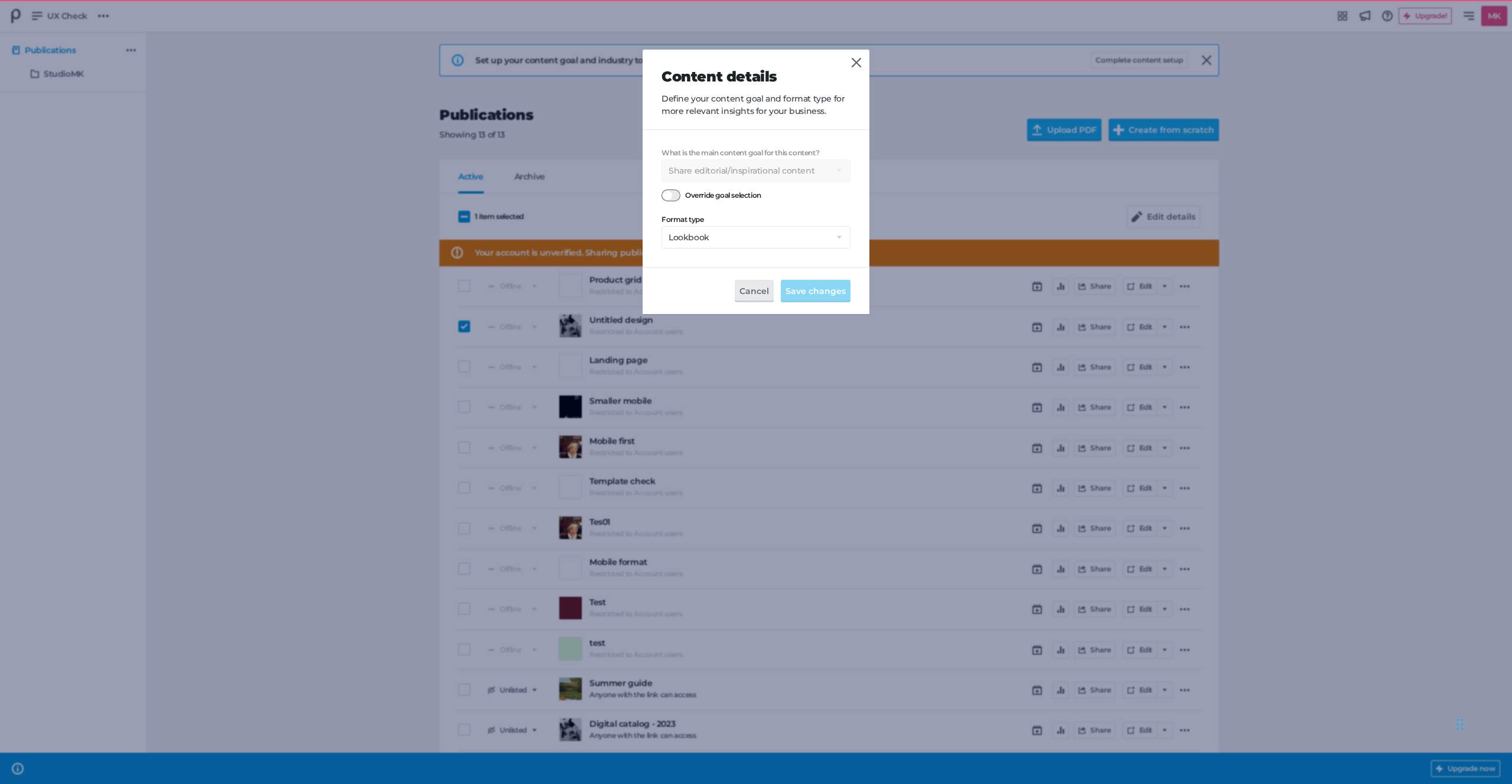
click at [675, 196] on div at bounding box center [671, 196] width 19 height 11
click at [662, 189] on input "Override goal selection" at bounding box center [662, 189] width 0 height 0
click at [736, 158] on div "What is the main content goal for this content? Select a goal Sell products dir…" at bounding box center [756, 164] width 189 height 33
click at [737, 164] on select "Select a goal Sell products directly or on the website Promote physical store/d…" at bounding box center [756, 171] width 189 height 23
select select "sp"
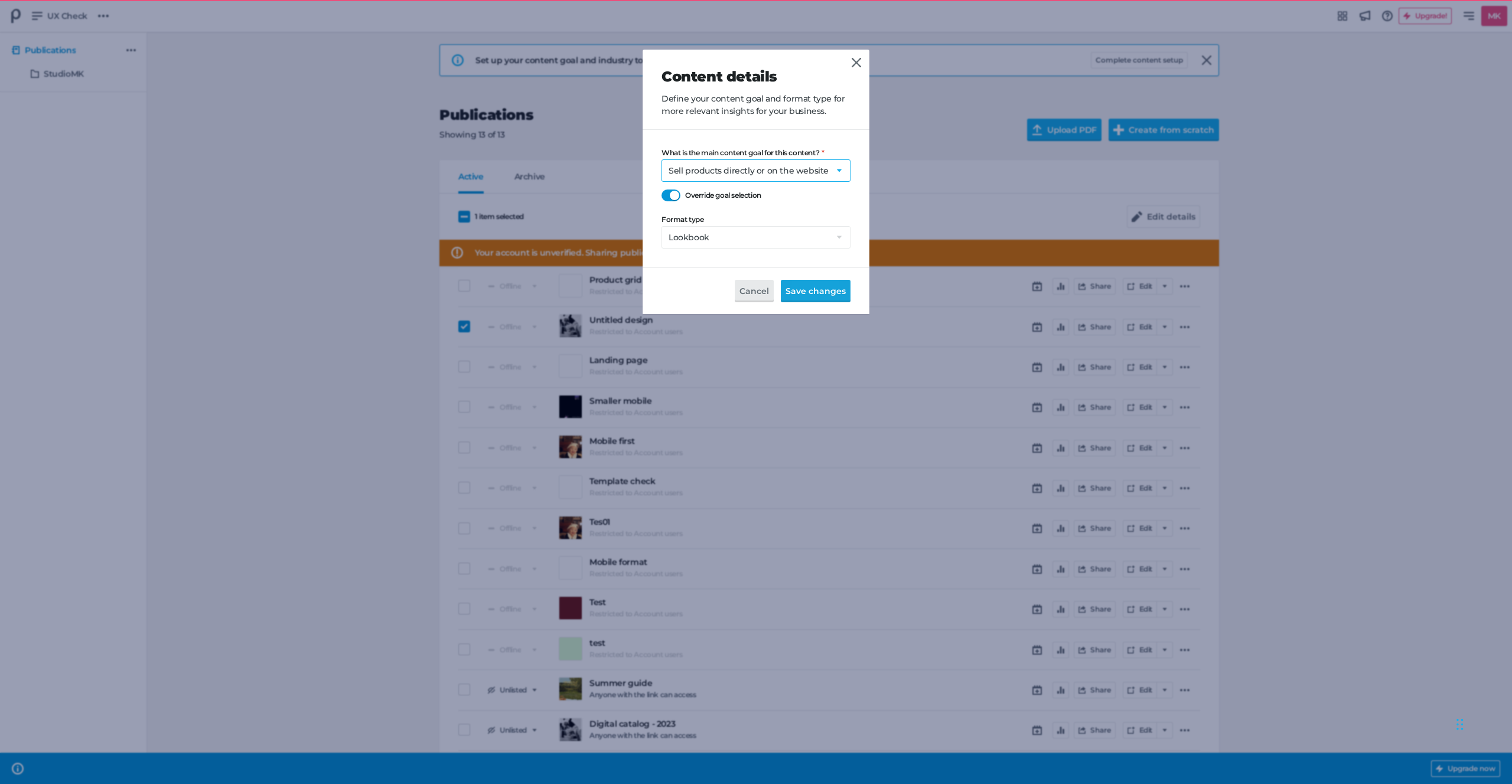
click at [800, 292] on span "Save changes" at bounding box center [816, 291] width 60 height 13
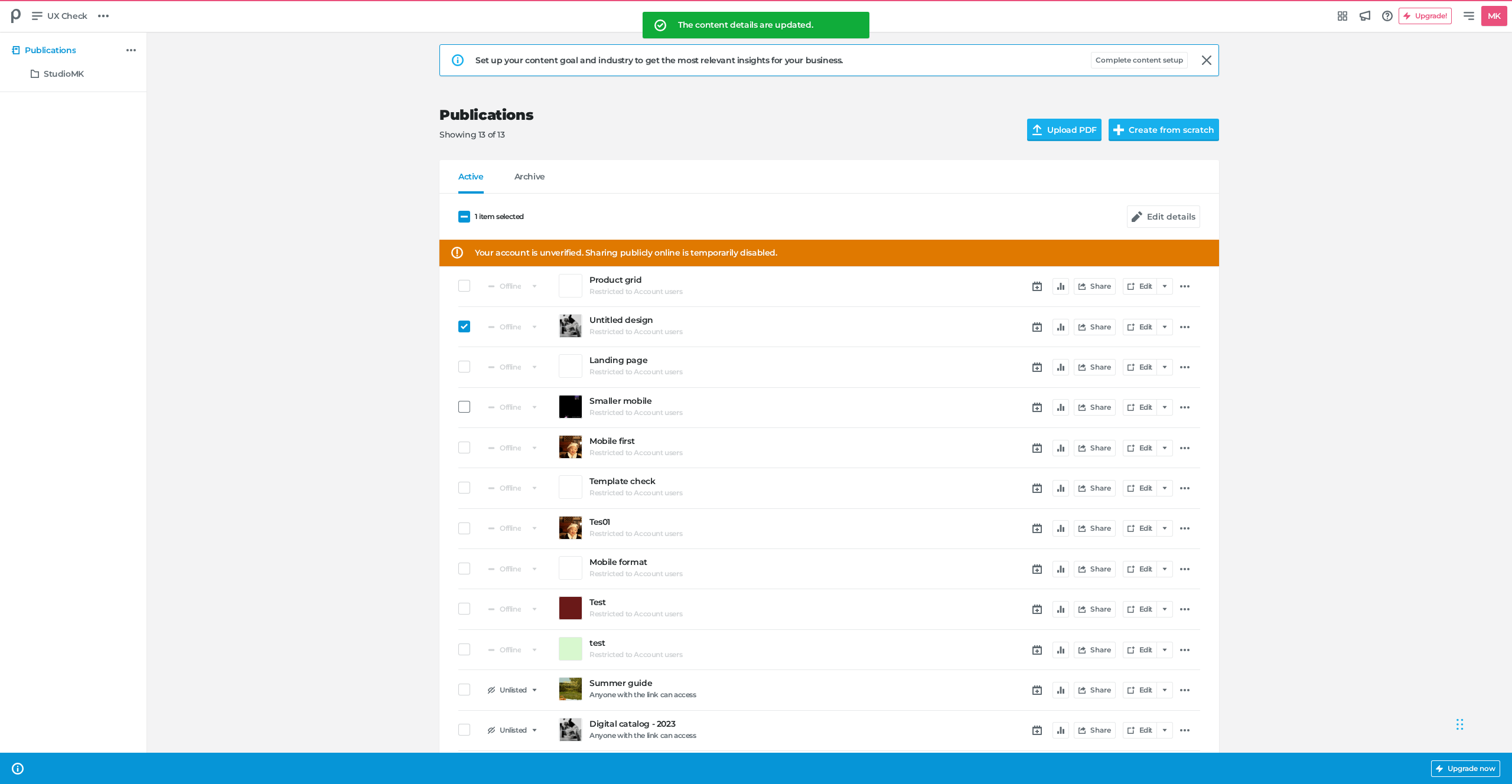
click at [462, 409] on span at bounding box center [464, 406] width 11 height 11
click at [458, 406] on input "checkbox" at bounding box center [458, 406] width 0 height 0
click at [462, 365] on span at bounding box center [464, 366] width 11 height 11
click at [458, 366] on input "checkbox" at bounding box center [458, 366] width 0 height 0
click at [1166, 203] on div "Edit details" at bounding box center [1162, 216] width 73 height 46
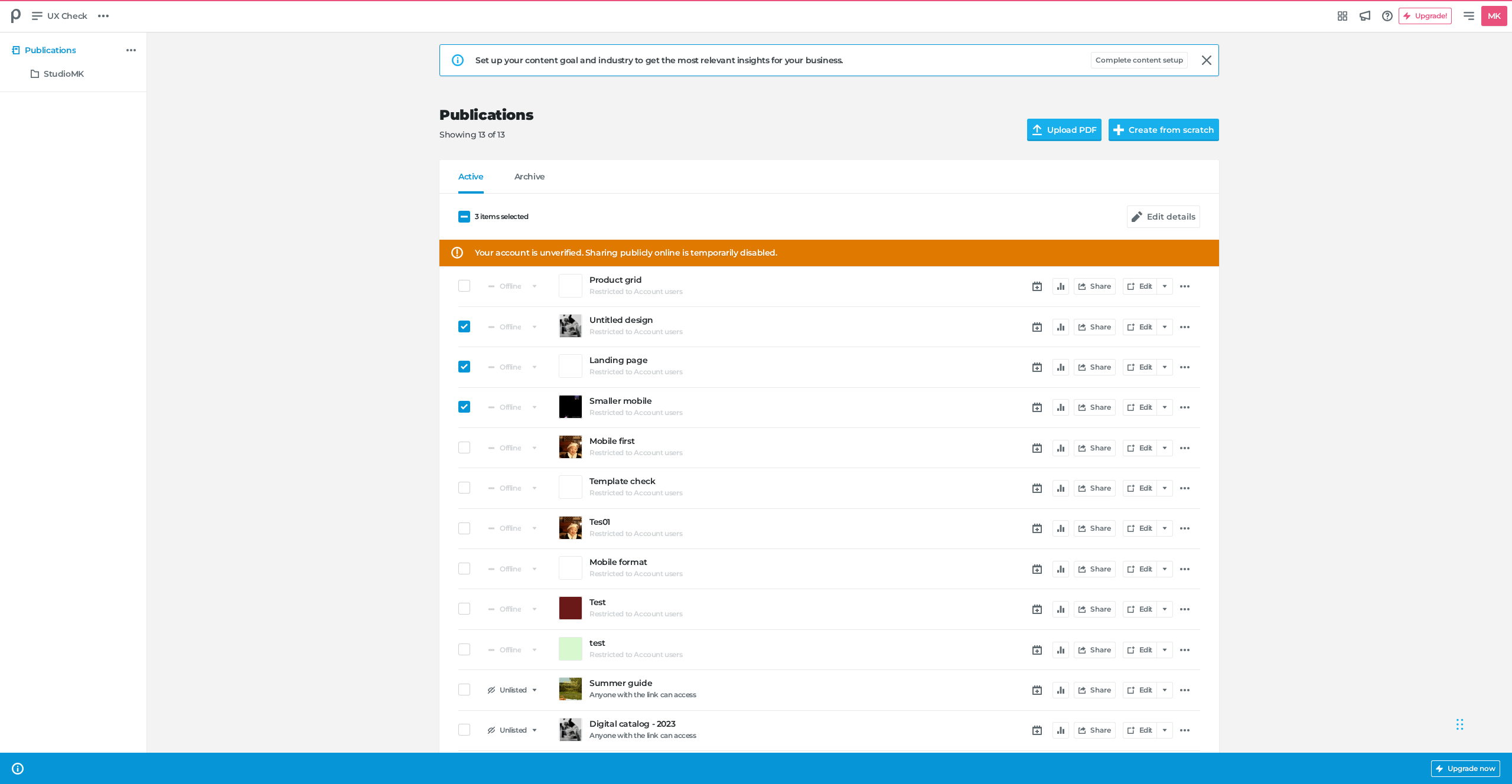
click at [1166, 204] on div "Edit details" at bounding box center [1162, 216] width 73 height 46
click at [1166, 209] on button "Edit details" at bounding box center [1162, 216] width 73 height 23
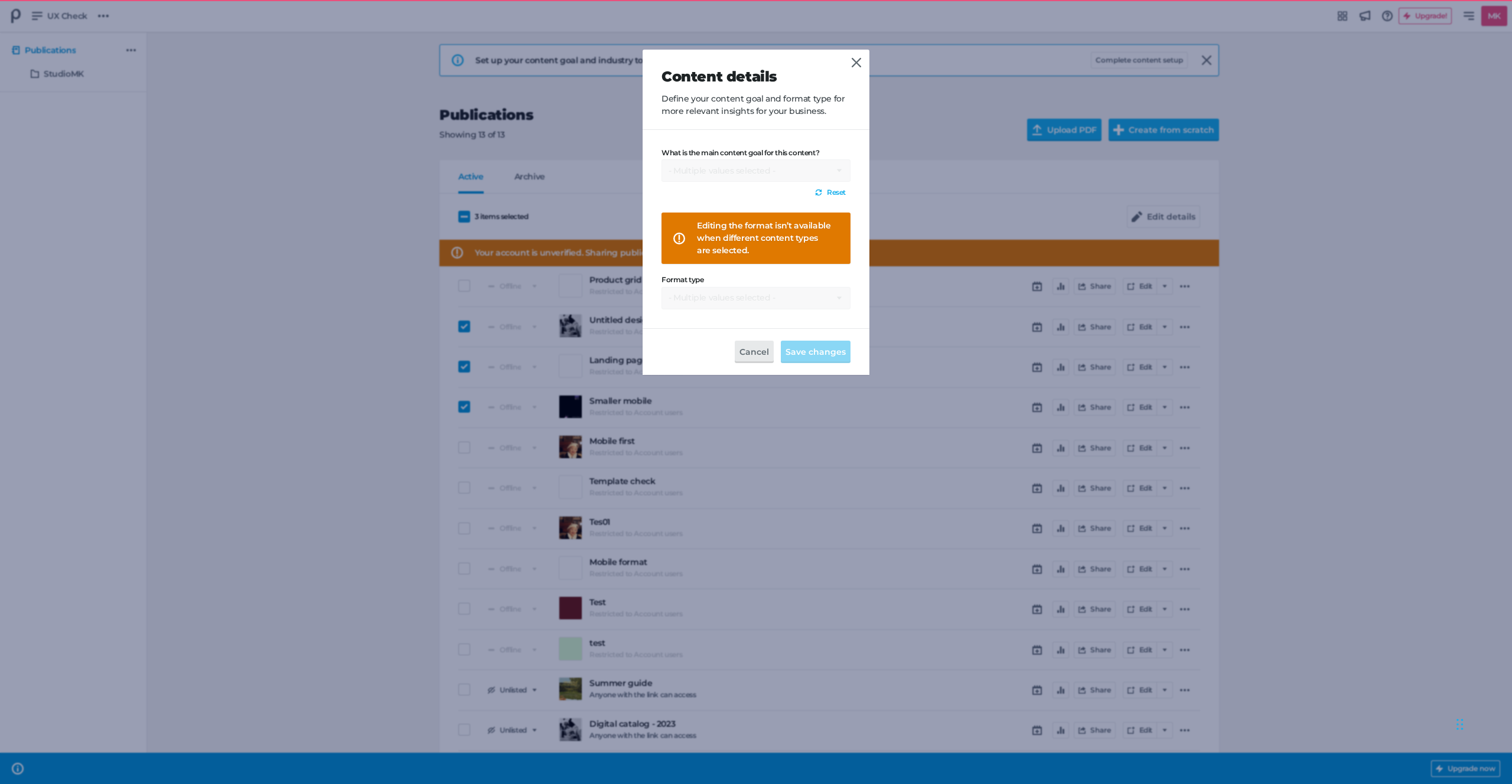
click at [776, 165] on div "What is the main content goal for this content? - Multiple values selected - Re…" at bounding box center [756, 229] width 189 height 161
click at [820, 191] on icon at bounding box center [818, 193] width 7 height 7
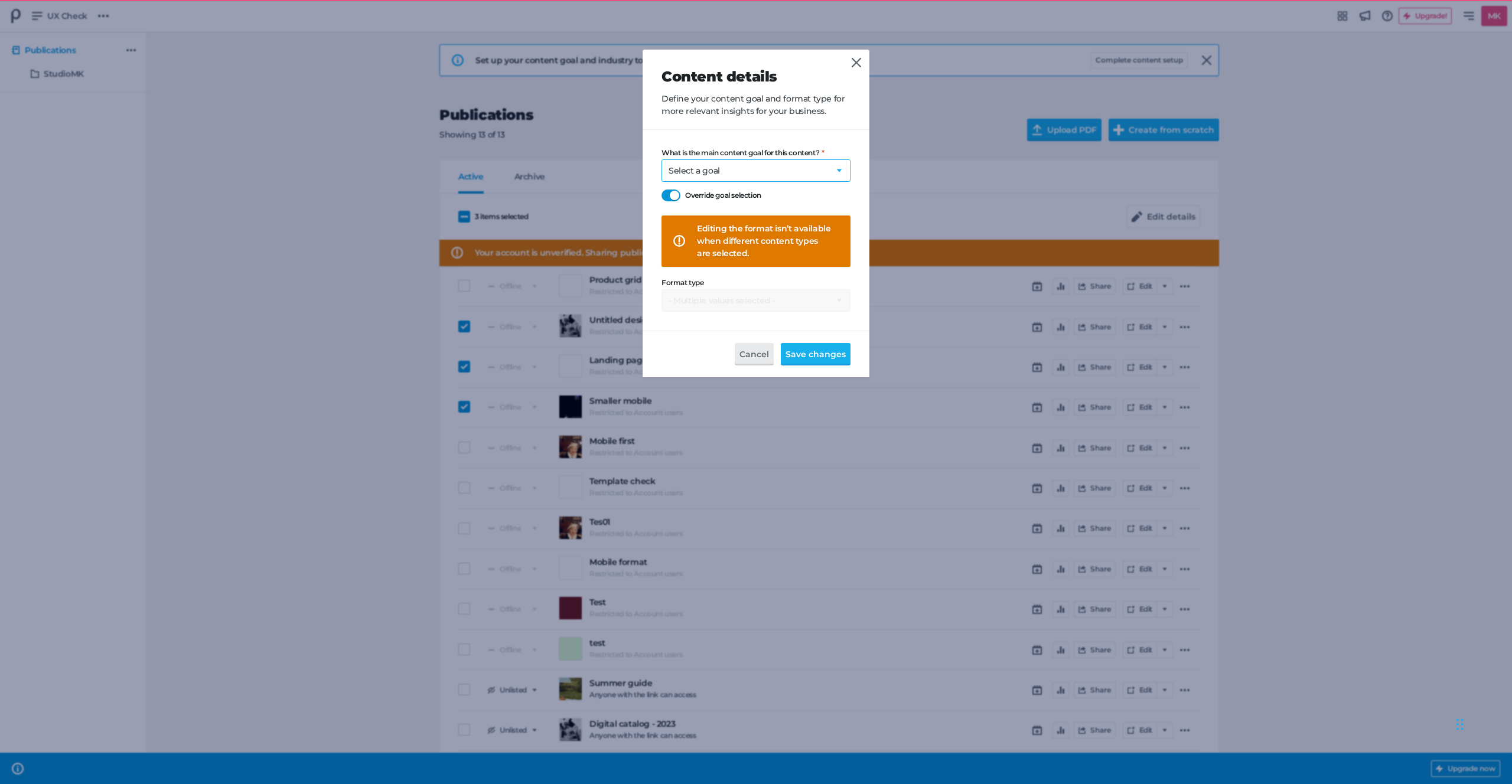
click at [711, 168] on select "Select a goal Sell products directly or on the website Promote physical store/d…" at bounding box center [756, 171] width 189 height 23
click at [716, 167] on select "Select a goal Sell products directly or on the website Promote physical store/d…" at bounding box center [756, 171] width 189 height 23
click at [736, 172] on select "Select a goal Sell products directly or on the website Promote physical store/d…" at bounding box center [756, 171] width 189 height 23
select select "cp"
click at [817, 353] on span "Save changes" at bounding box center [816, 354] width 60 height 13
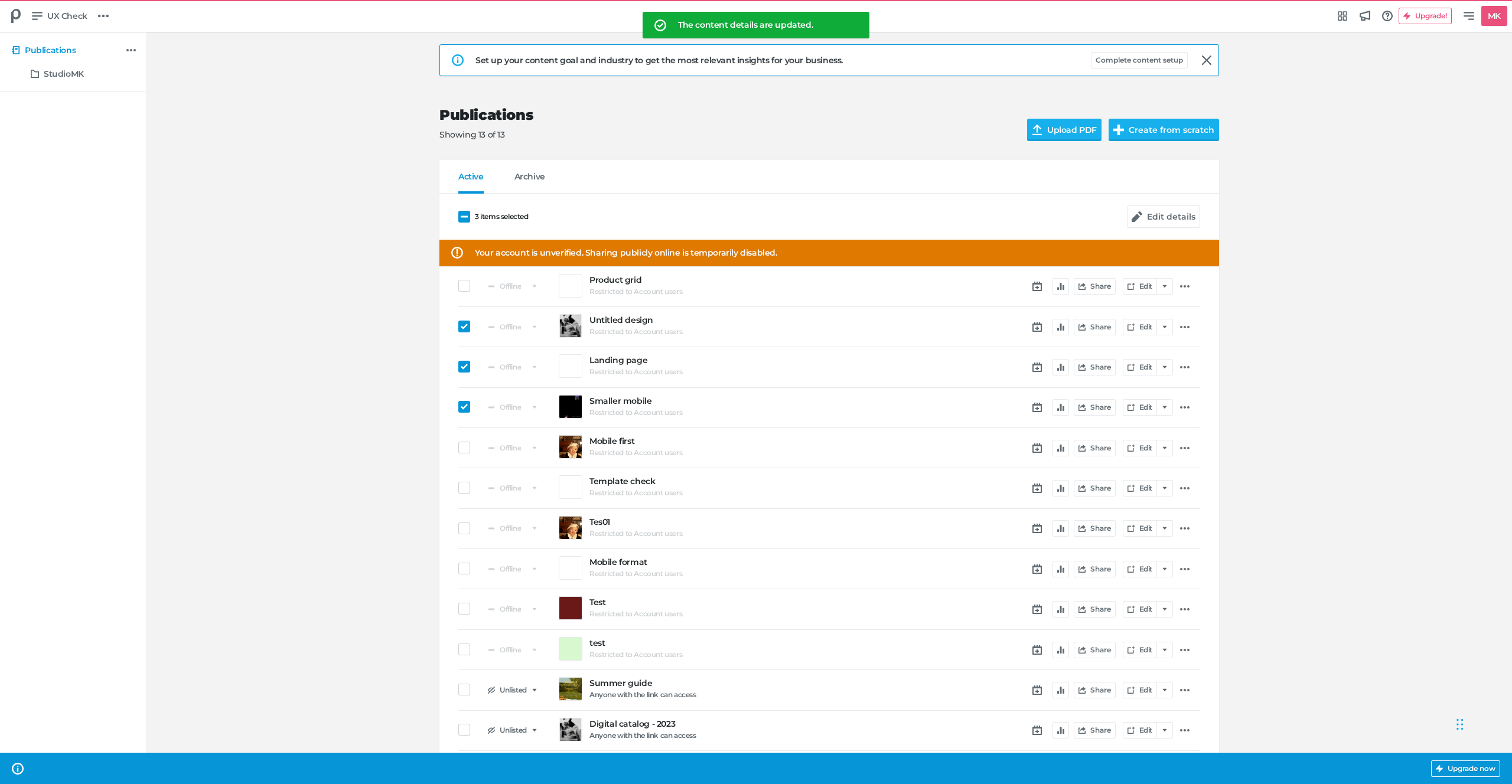
click at [278, 436] on div "Set up your content goal and industry to get the most relevant insights for you…" at bounding box center [829, 429] width 1342 height 793
click at [463, 215] on icon at bounding box center [463, 216] width 7 height 7
click at [458, 216] on input "3 items selected" at bounding box center [458, 216] width 0 height 0
click at [388, 363] on div "Set up your content goal and industry to get the most relevant insights for you…" at bounding box center [829, 429] width 1342 height 793
click at [579, 252] on span "Your account is unverified. Sharing publicly online is temporarily disabled." at bounding box center [626, 252] width 302 height 12
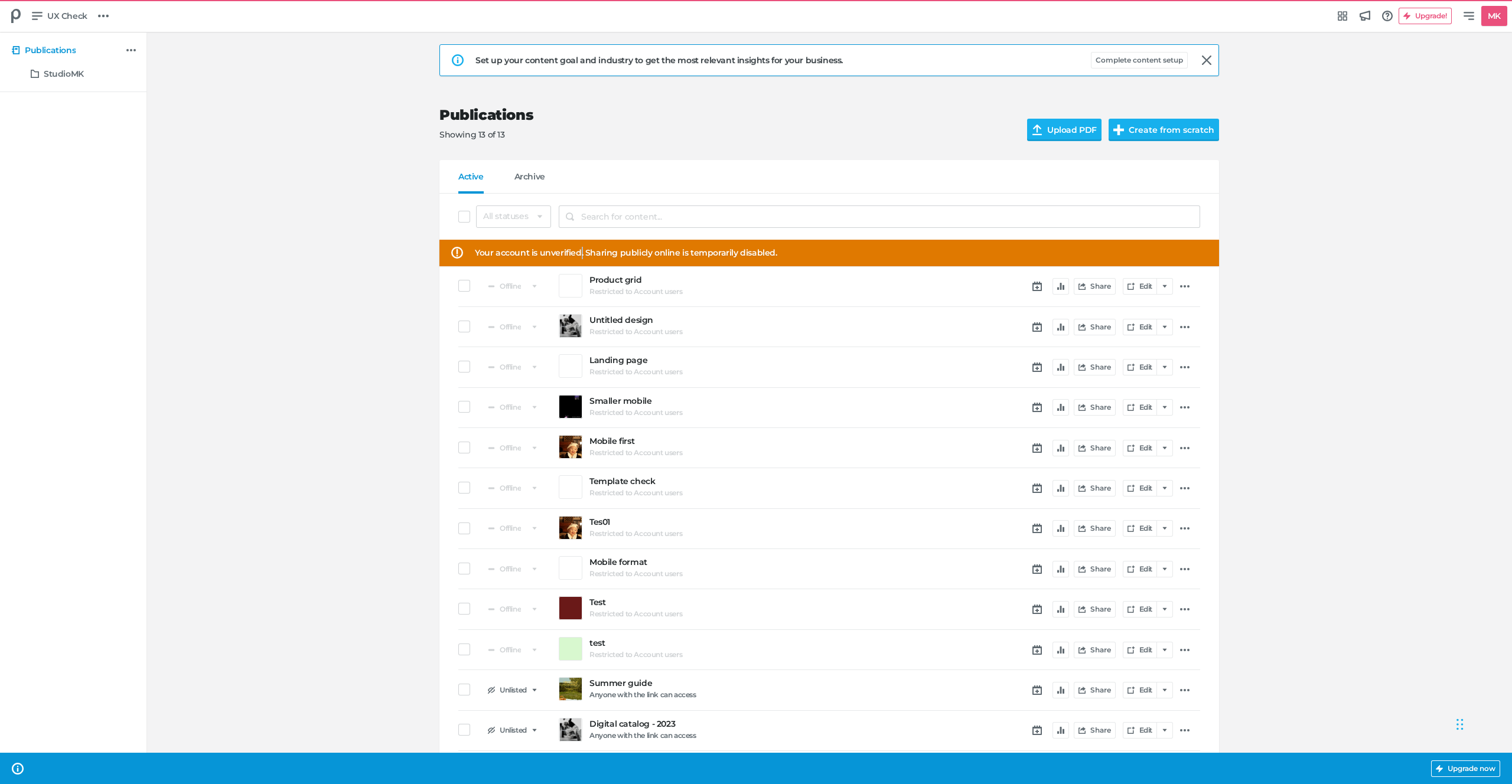
click at [579, 252] on span "Your account is unverified. Sharing publicly online is temporarily disabled." at bounding box center [626, 252] width 302 height 12
click at [463, 328] on span at bounding box center [464, 326] width 11 height 11
click at [458, 327] on input "checkbox" at bounding box center [458, 327] width 0 height 0
click at [457, 367] on div "1 item selected Edit details Your account is unverified. Sharing publicly onlin…" at bounding box center [829, 498] width 780 height 609
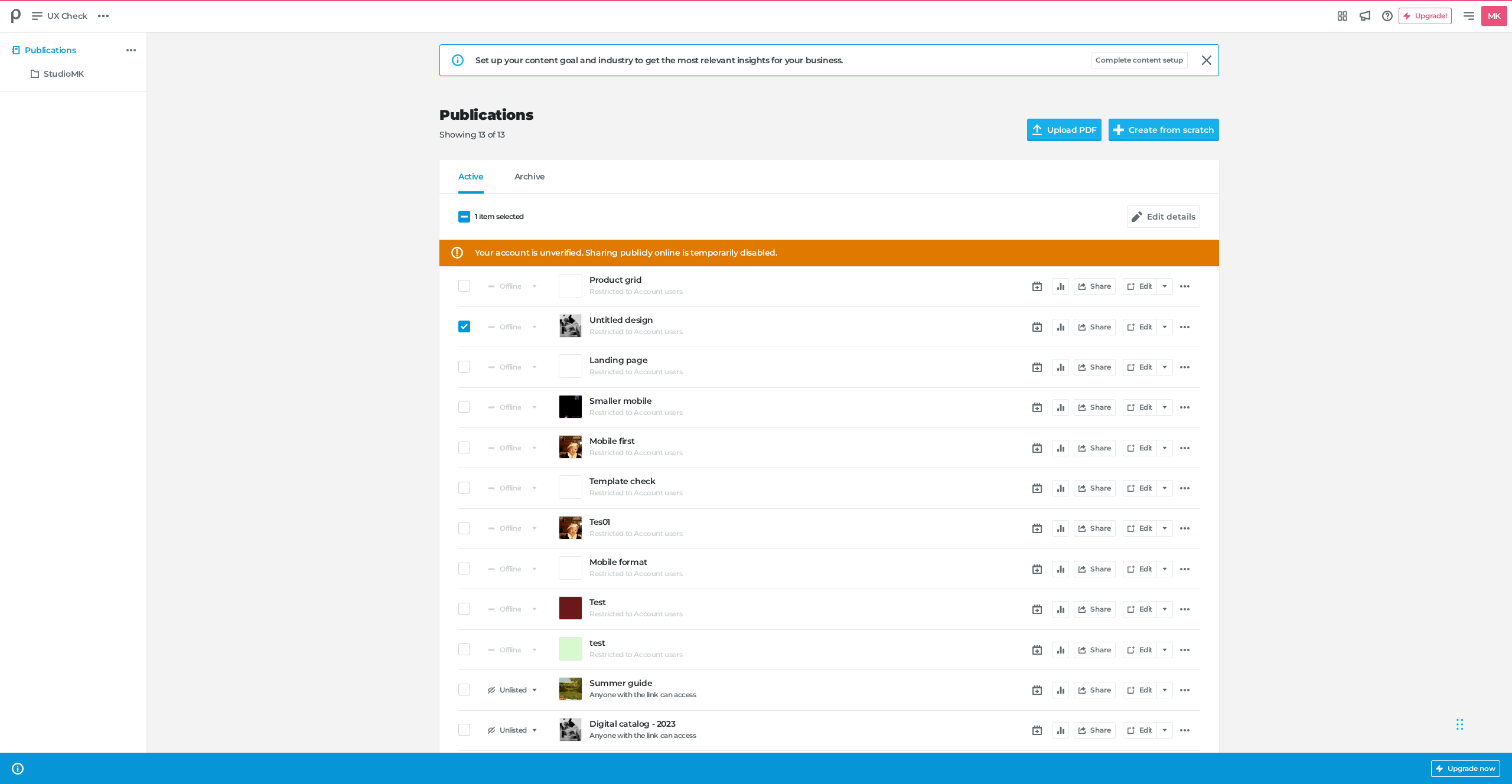
click at [455, 365] on div "1 item selected Edit details Your account is unverified. Sharing publicly onlin…" at bounding box center [829, 498] width 780 height 609
click at [462, 366] on span at bounding box center [464, 366] width 11 height 11
click at [458, 366] on input "checkbox" at bounding box center [458, 366] width 0 height 0
click at [1169, 216] on button "Edit details" at bounding box center [1162, 216] width 73 height 23
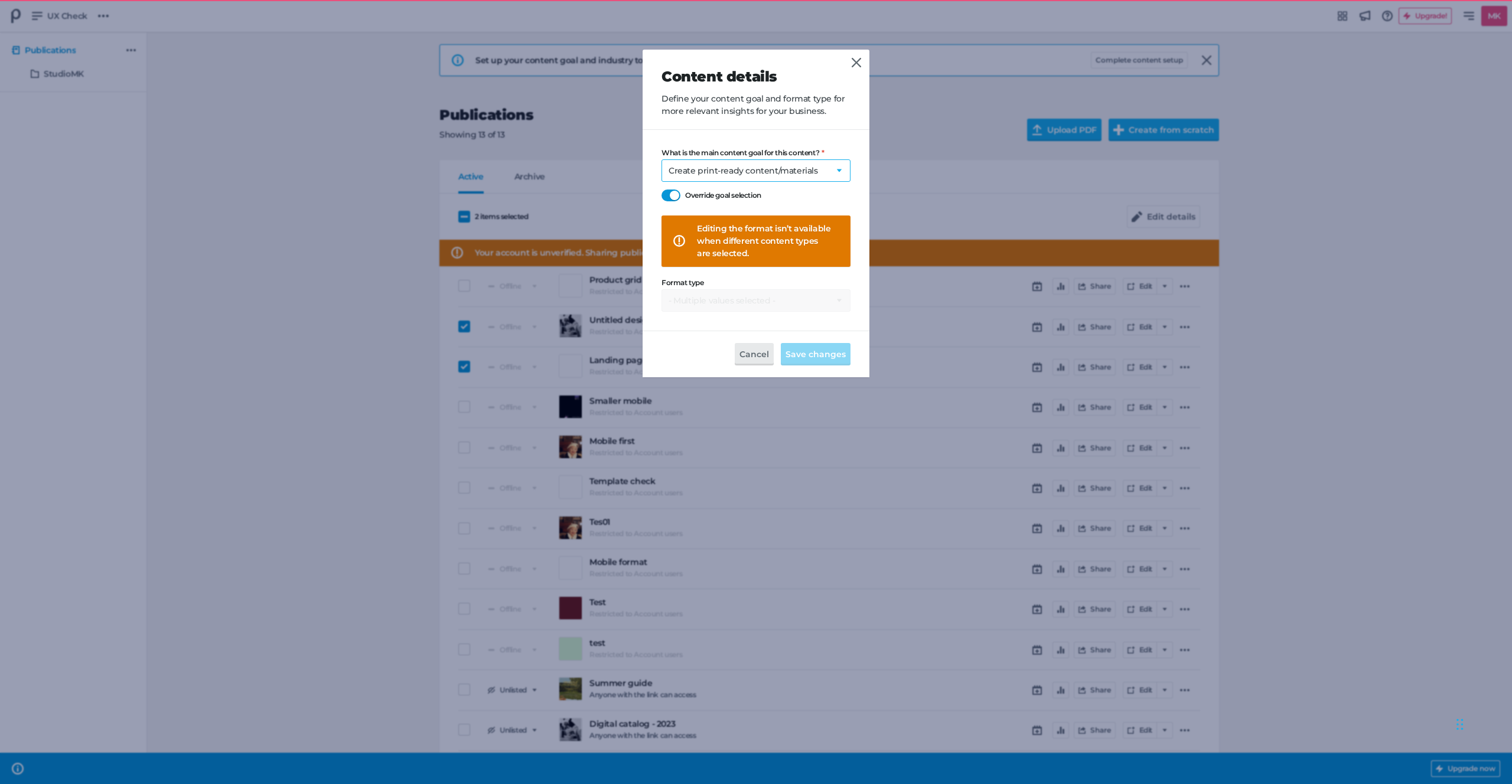
click at [715, 173] on select "Select a goal Sell products directly or on the website Promote physical store/d…" at bounding box center [756, 171] width 189 height 23
select select "sw"
click at [819, 351] on span "Save changes" at bounding box center [816, 354] width 60 height 13
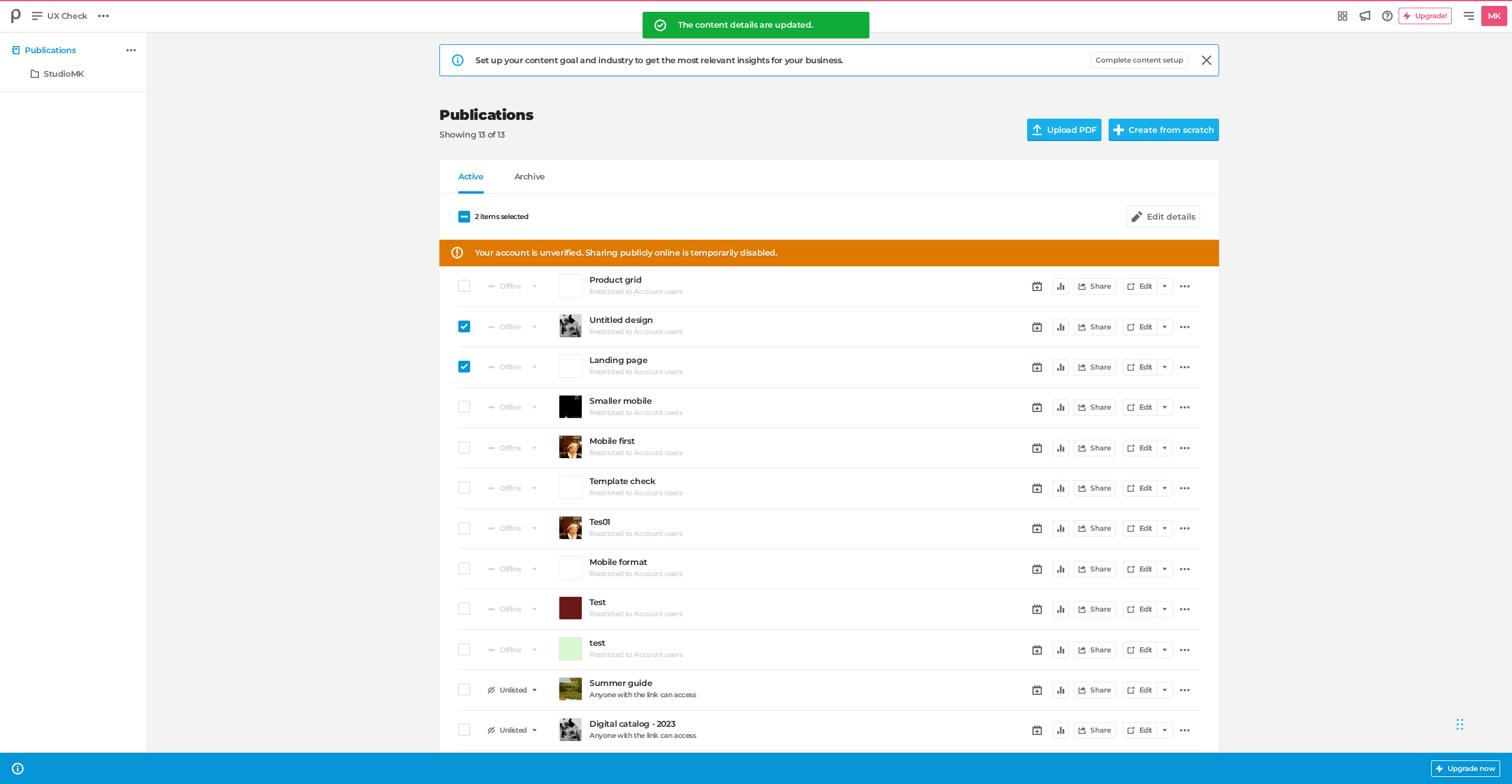
click at [466, 325] on icon at bounding box center [463, 326] width 7 height 6
click at [458, 327] on input "checkbox" at bounding box center [458, 327] width 0 height 0
click at [462, 366] on icon at bounding box center [463, 366] width 7 height 7
click at [458, 366] on input "checkbox" at bounding box center [458, 366] width 0 height 0
click at [381, 385] on div "Set up your content goal and industry to get the most relevant insights for you…" at bounding box center [829, 429] width 1342 height 793
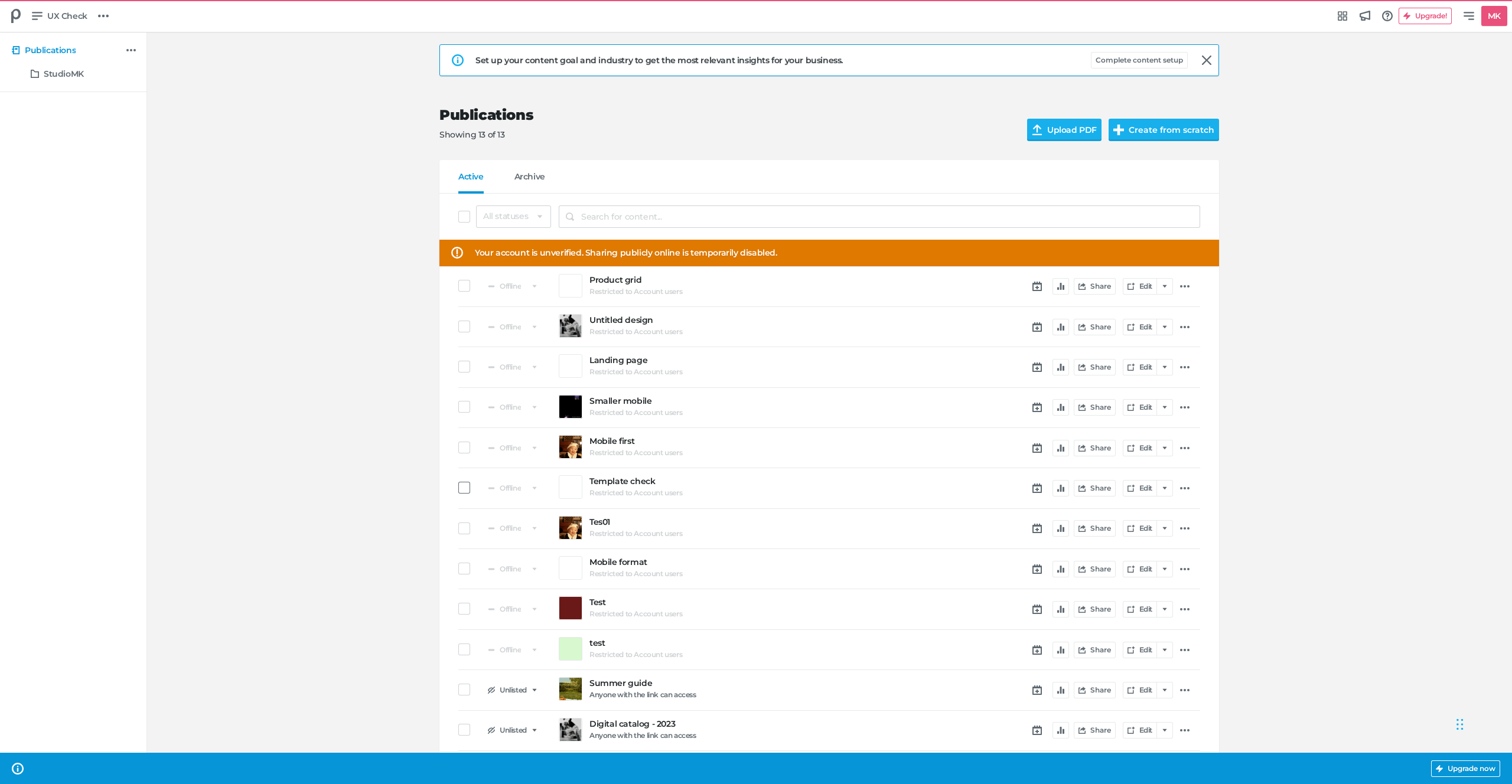
click at [458, 482] on span at bounding box center [464, 487] width 11 height 11
click at [458, 487] on input "checkbox" at bounding box center [458, 487] width 0 height 0
click at [463, 533] on span at bounding box center [464, 528] width 11 height 11
click at [458, 528] on input "checkbox" at bounding box center [458, 528] width 0 height 0
click at [1161, 214] on button "Edit details" at bounding box center [1162, 216] width 73 height 23
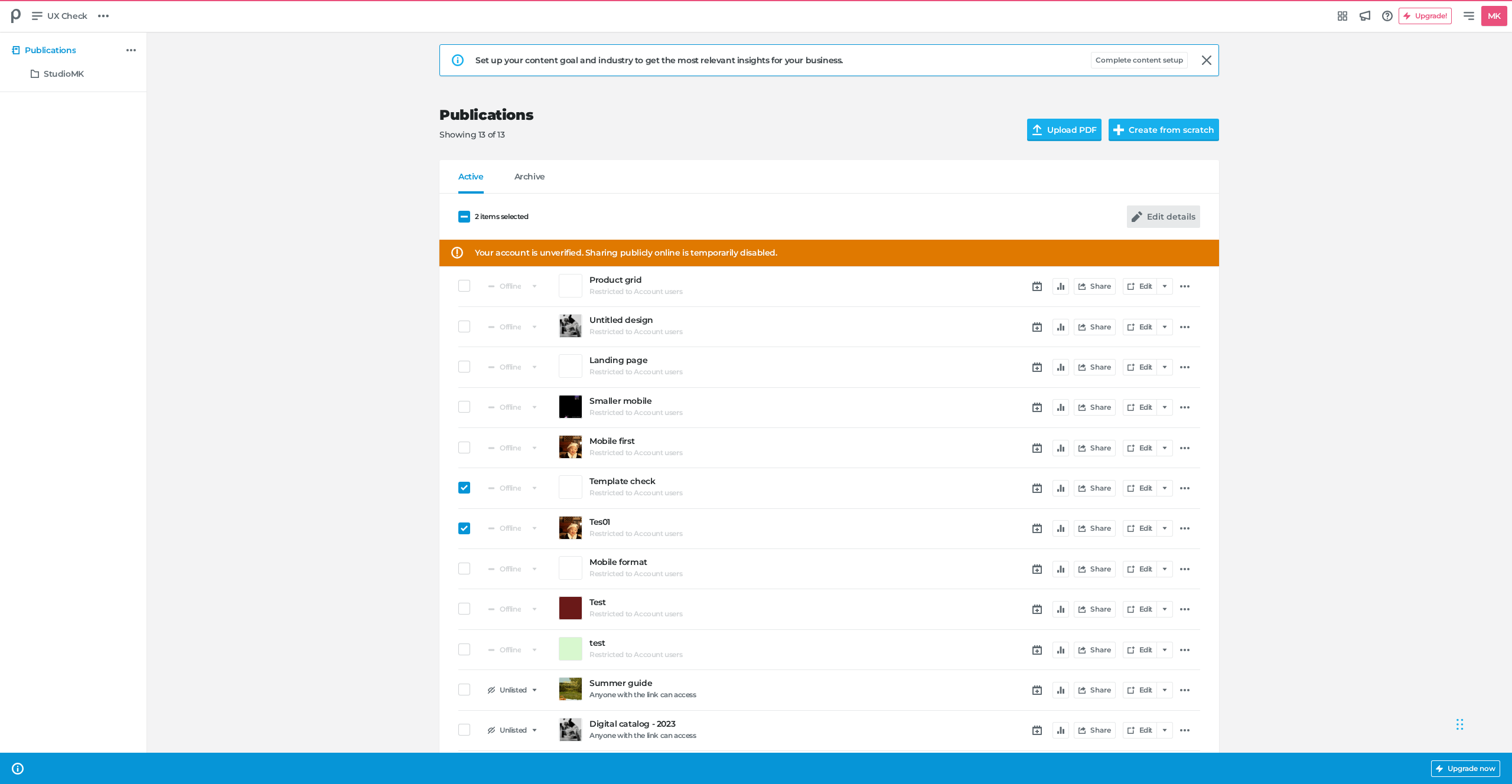
select select "se"
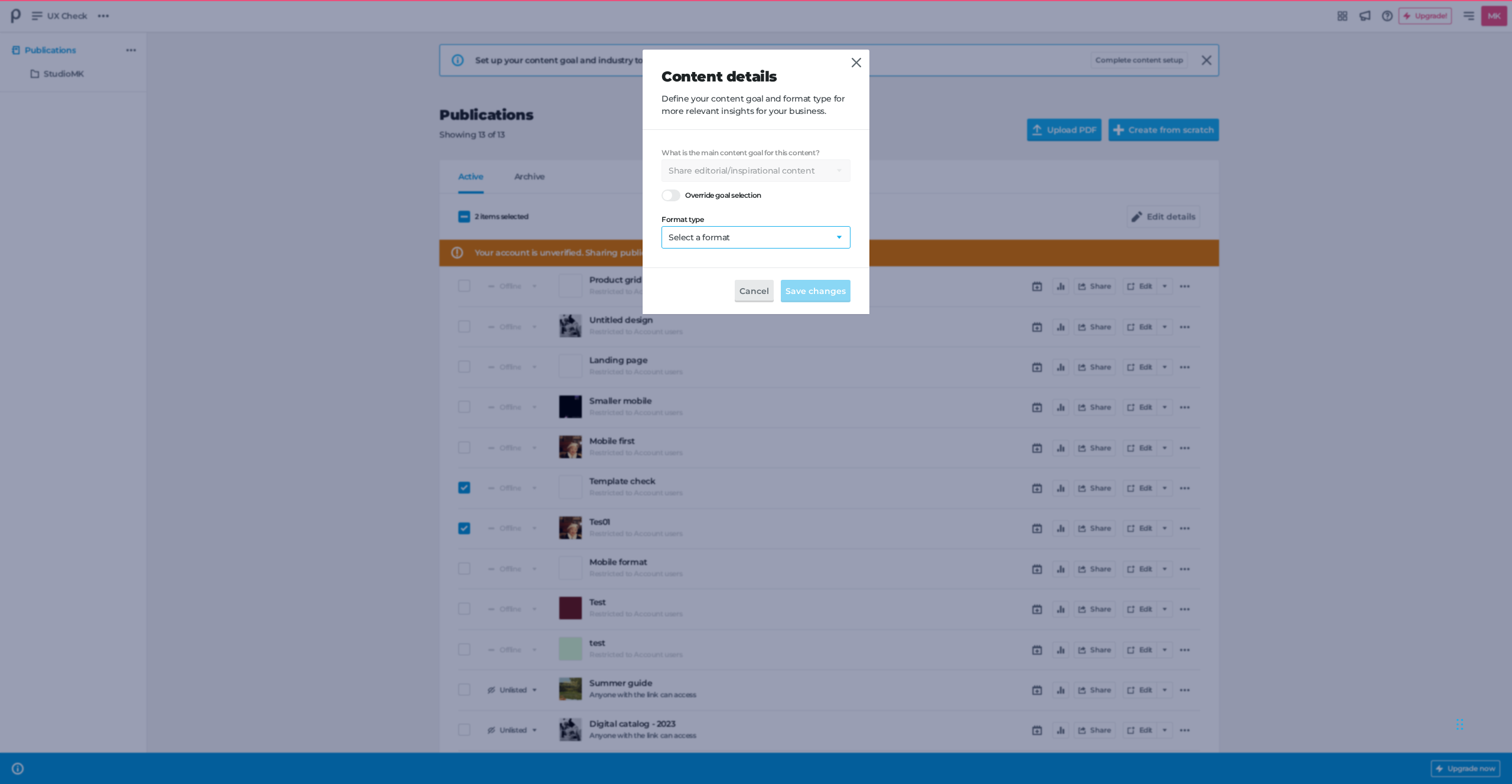
click at [673, 245] on select "Select a format Catalog Flyer Lookbook Magazine Brochure Social post" at bounding box center [756, 237] width 189 height 23
click at [779, 207] on div "What is the main content goal for this content? Select a goal Sell products dir…" at bounding box center [756, 198] width 189 height 100
click at [698, 230] on select "Select a format Catalog Flyer Lookbook Magazine Brochure Social post" at bounding box center [756, 237] width 189 height 23
click at [699, 267] on div "Cancel Save changes" at bounding box center [756, 290] width 227 height 46
drag, startPoint x: 813, startPoint y: 284, endPoint x: 768, endPoint y: 226, distance: 73.4
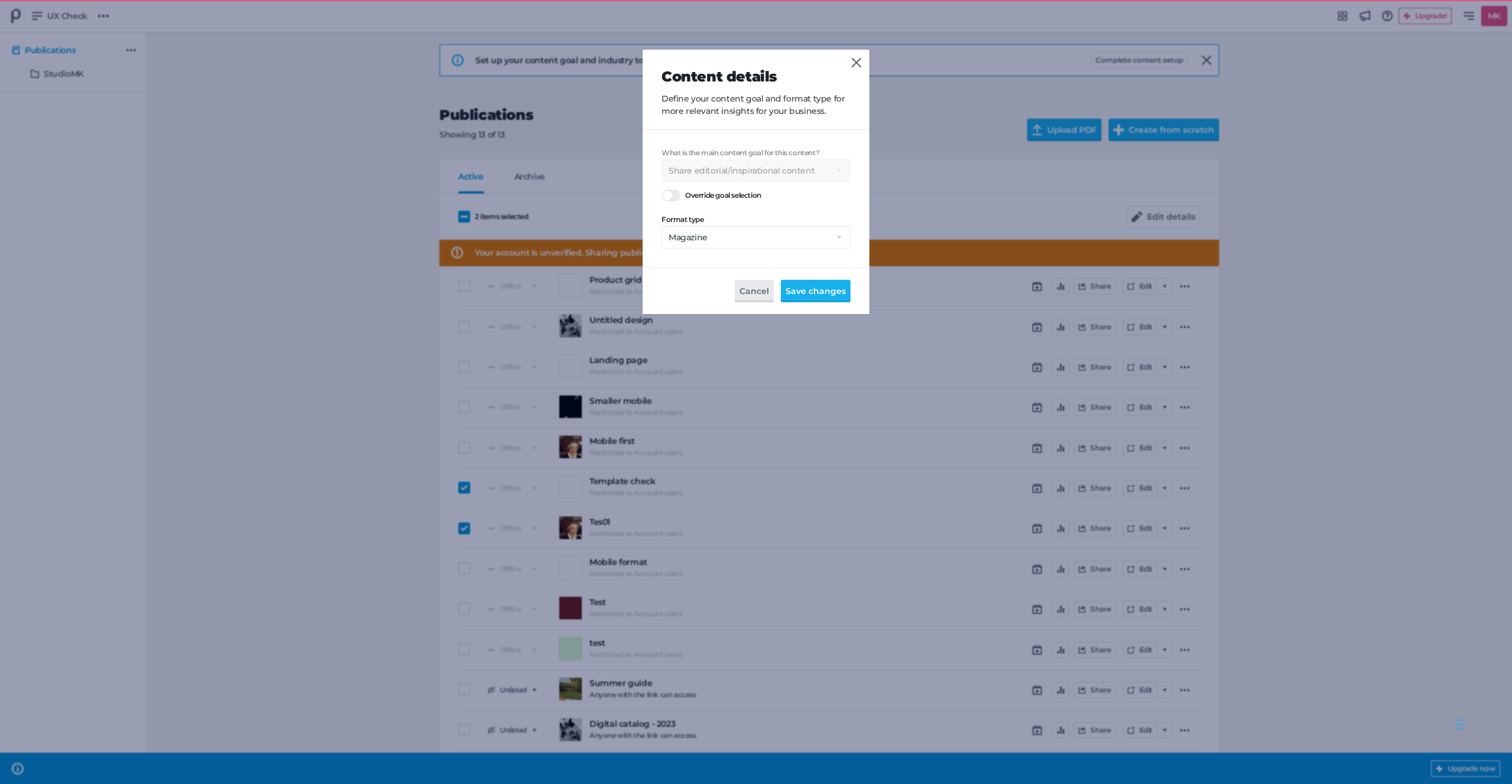
click at [768, 226] on form "What is the main content goal for this content? Select a goal Sell products dir…" at bounding box center [756, 221] width 227 height 184
click at [799, 231] on select "Select a format Catalog Flyer Lookbook Magazine Brochure Social post" at bounding box center [756, 237] width 189 height 23
click at [758, 242] on select "Select a format Catalog Flyer Lookbook Magazine Brochure Social post" at bounding box center [756, 237] width 189 height 23
select select "ma"
click at [803, 296] on span "Save changes" at bounding box center [816, 291] width 60 height 13
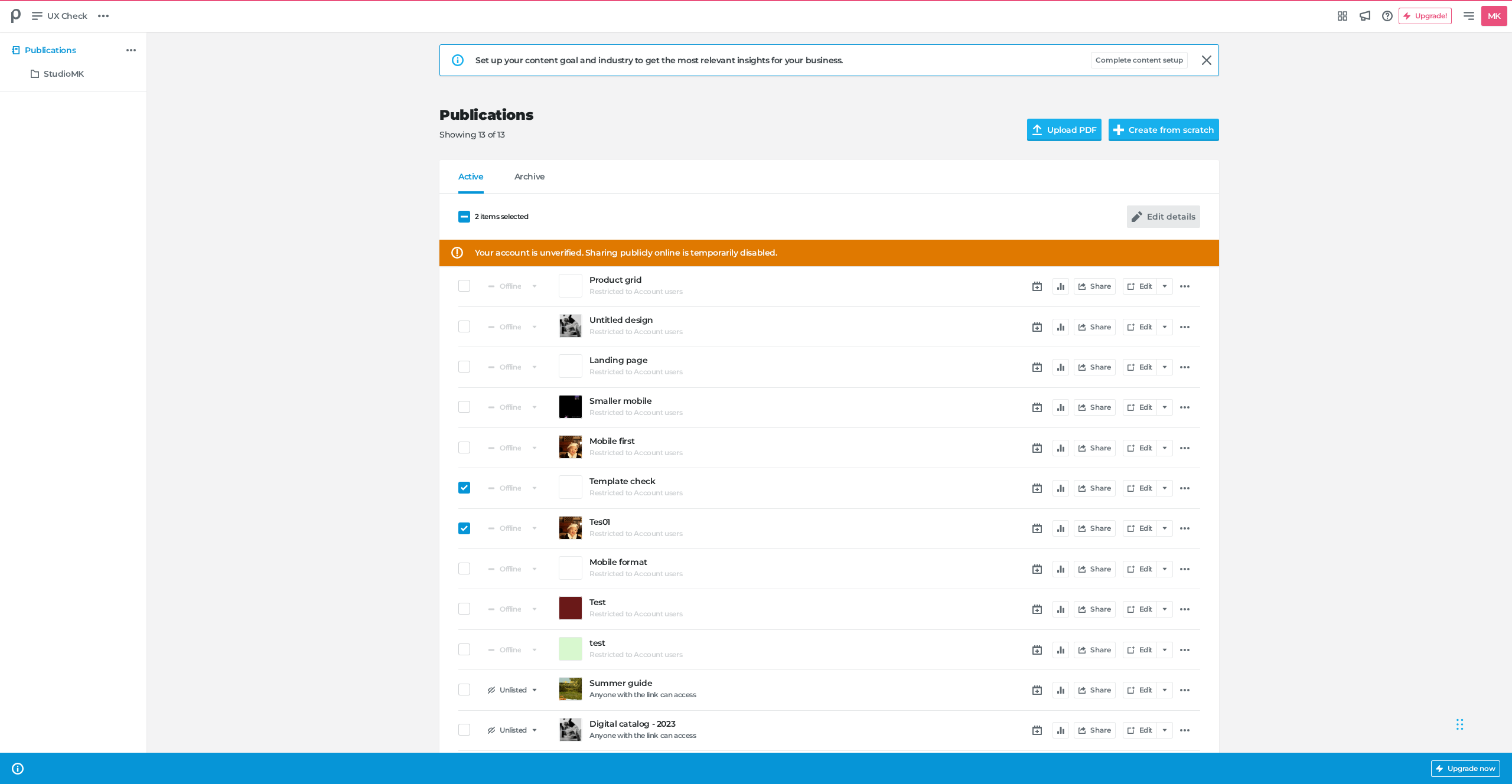
click at [1175, 217] on button "Edit details" at bounding box center [1162, 216] width 73 height 23
select select "se"
select select "ma"
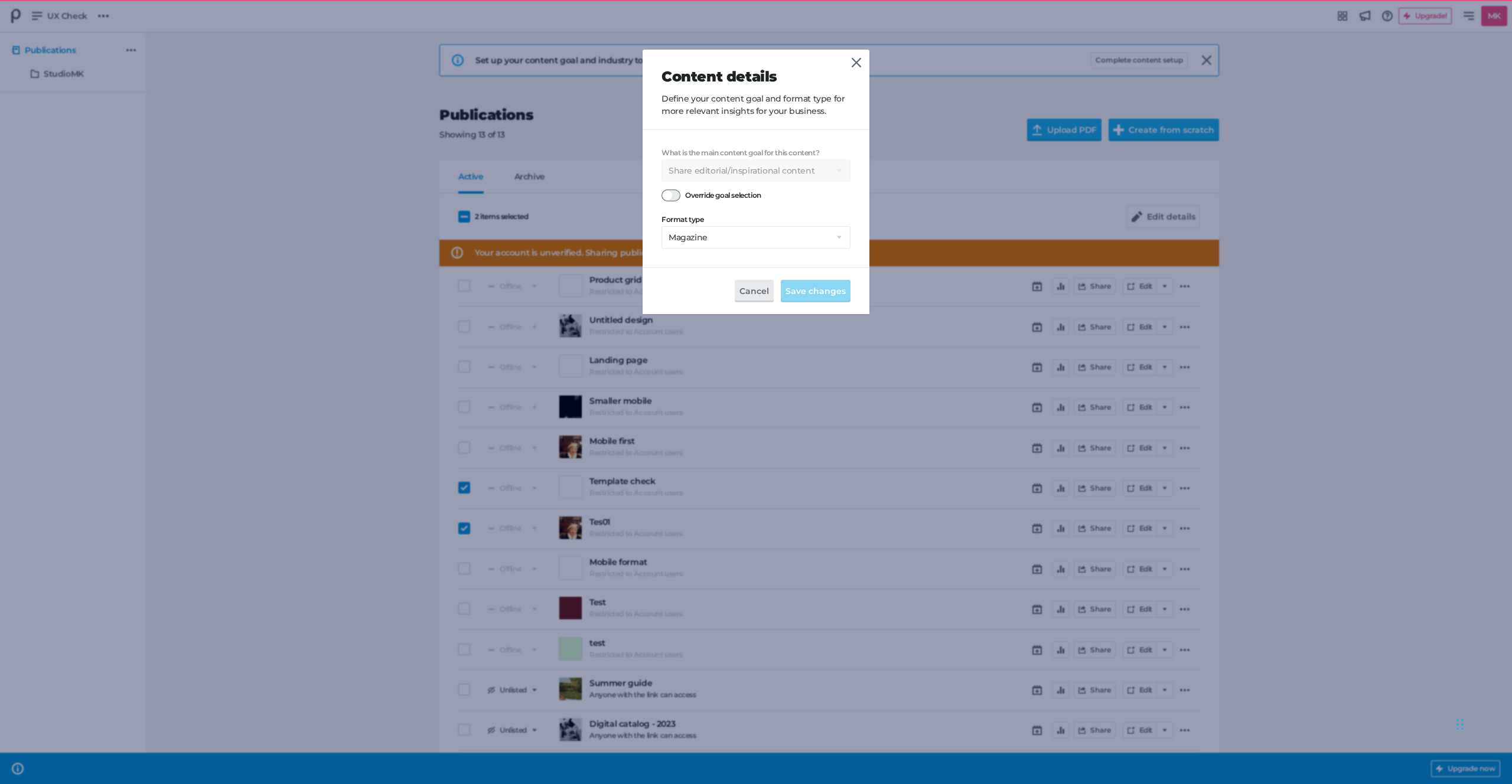
click at [671, 192] on div at bounding box center [671, 196] width 19 height 11
click at [662, 189] on input "Override goal selection" at bounding box center [662, 189] width 0 height 0
click at [711, 170] on select "Select a goal Sell products directly or on the website Promote physical store/d…" at bounding box center [756, 171] width 189 height 23
select select "pp"
click at [828, 288] on span "Save changes" at bounding box center [816, 291] width 60 height 13
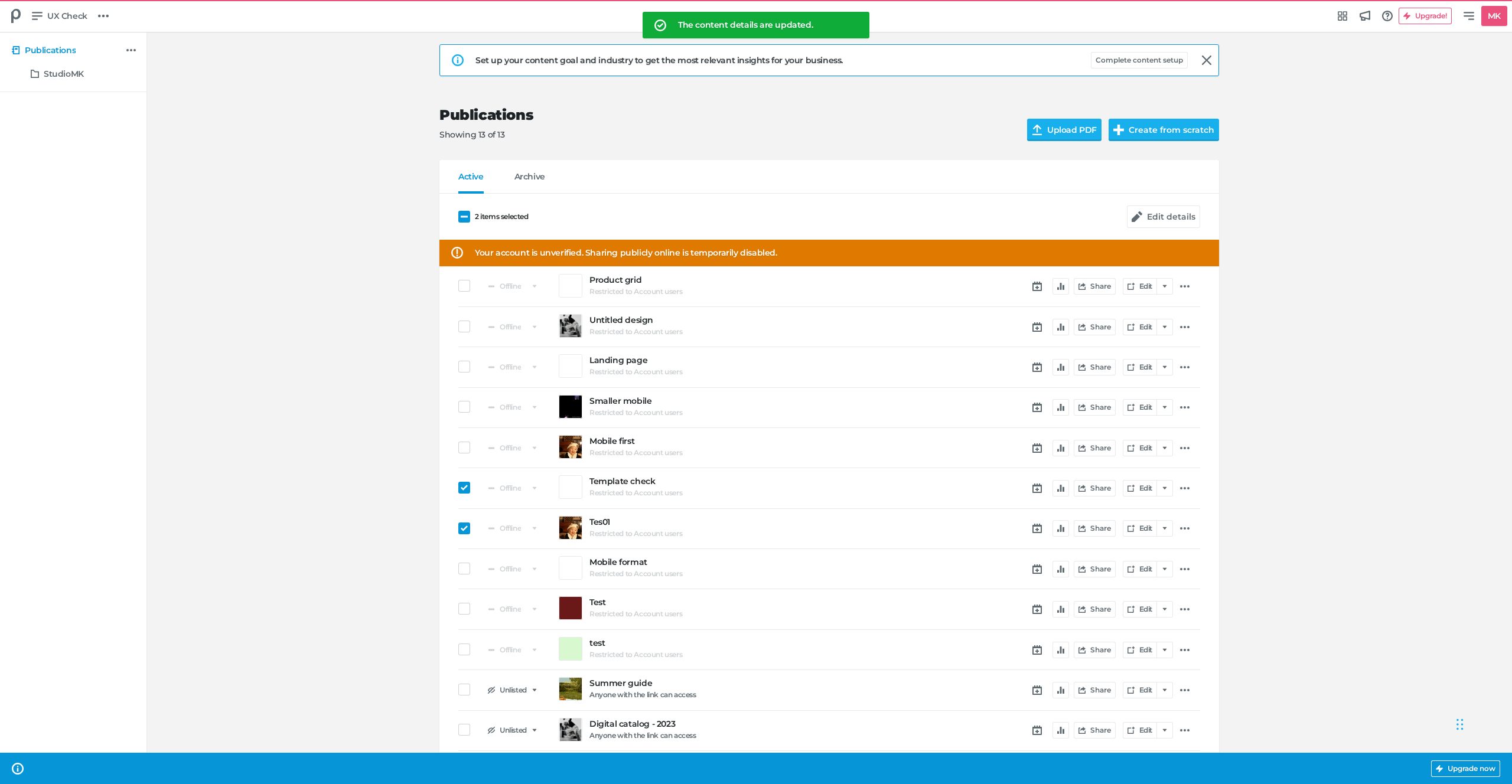
click at [373, 500] on div "Set up your content goal and industry to get the most relevant insights for you…" at bounding box center [829, 429] width 1342 height 793
click at [459, 216] on span at bounding box center [464, 216] width 11 height 11
click at [458, 216] on input "2 items selected" at bounding box center [458, 216] width 0 height 0
click at [451, 537] on div "All statuses Public Unlisted Offline Your account is unverified. Sharing public…" at bounding box center [829, 498] width 780 height 609
click at [466, 486] on span at bounding box center [464, 487] width 11 height 11
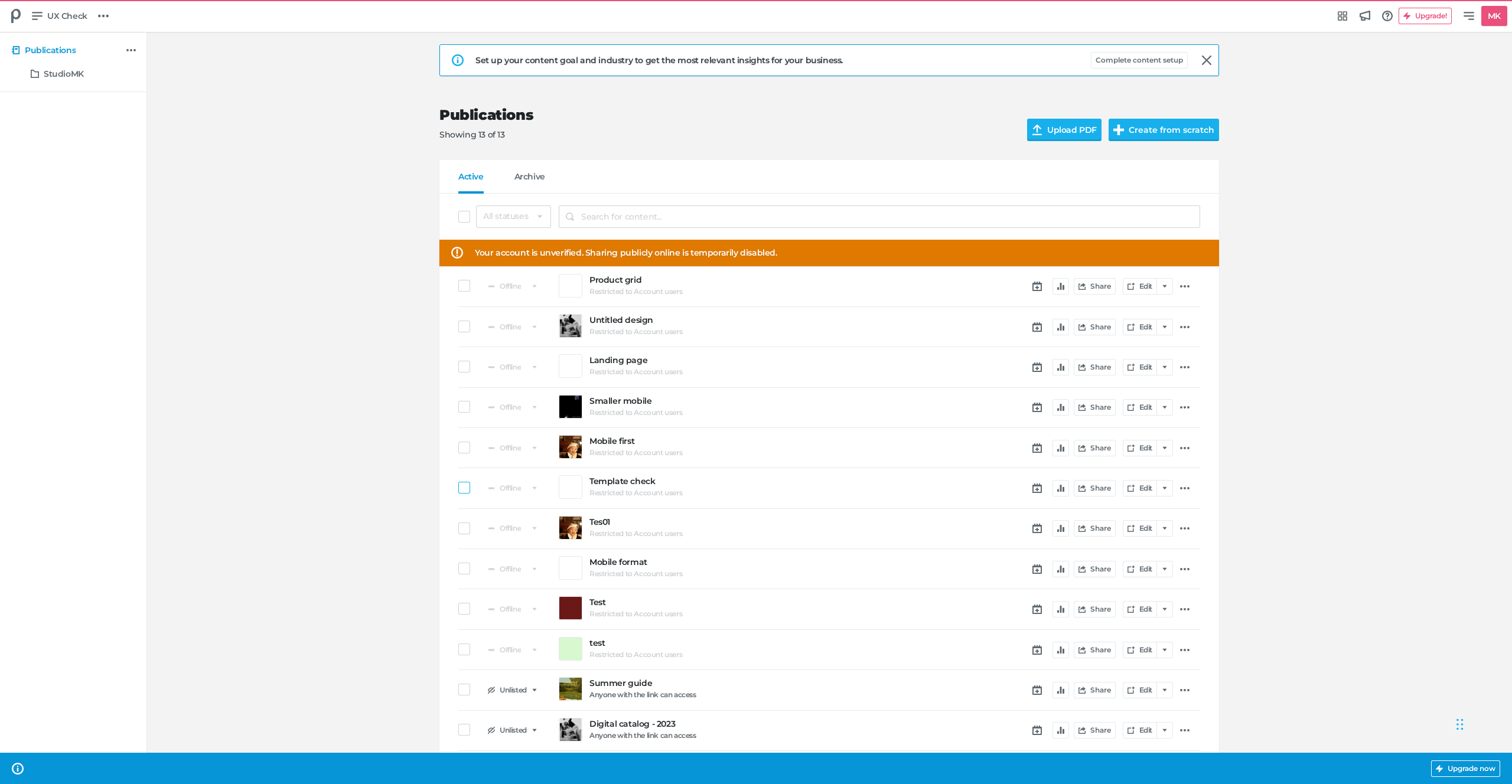
click at [458, 487] on input "checkbox" at bounding box center [458, 487] width 0 height 0
click at [462, 405] on span at bounding box center [464, 406] width 11 height 11
click at [458, 406] on input "checkbox" at bounding box center [458, 406] width 0 height 0
click at [463, 446] on span at bounding box center [464, 447] width 11 height 11
click at [458, 448] on input "checkbox" at bounding box center [458, 448] width 0 height 0
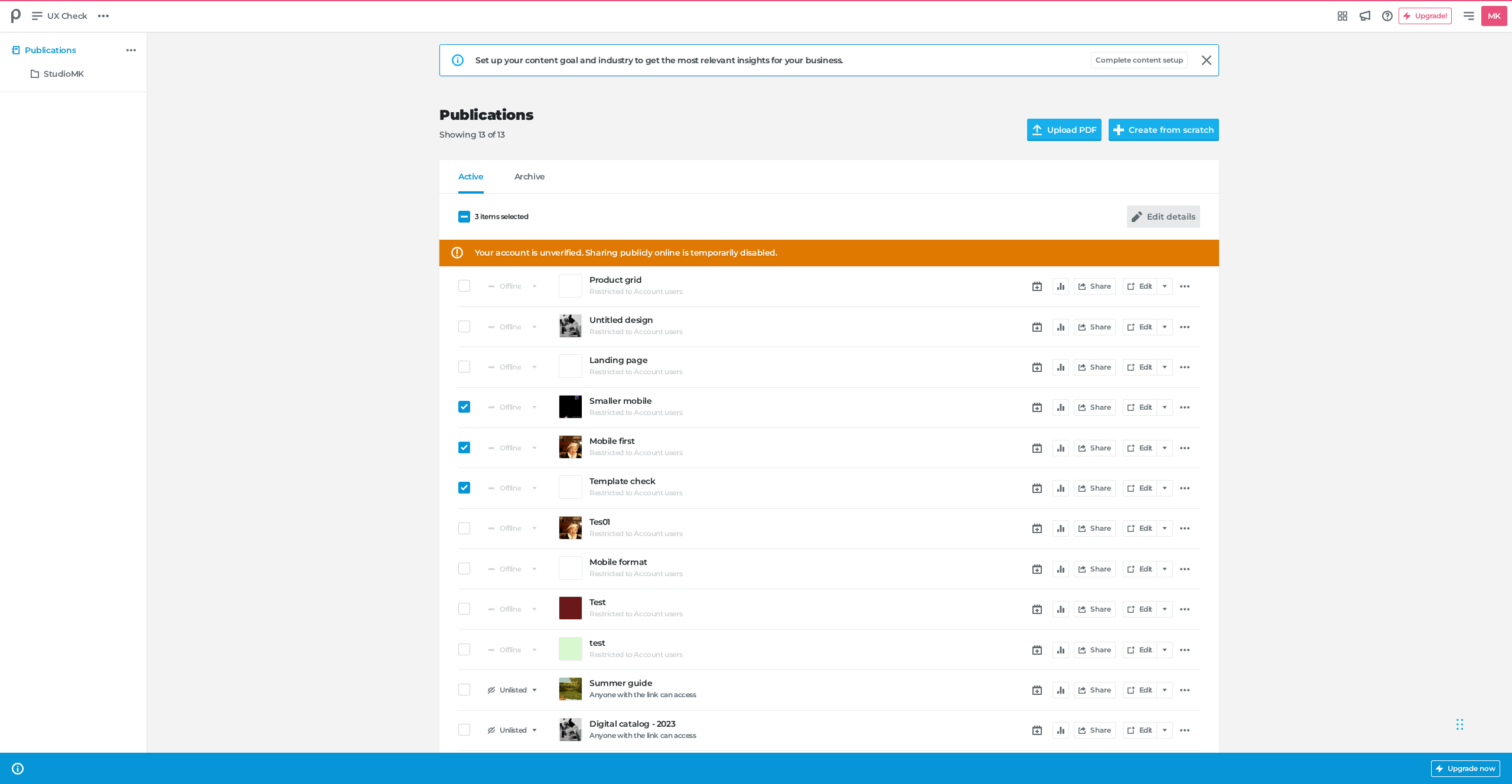
click at [1172, 214] on button "Edit details" at bounding box center [1162, 216] width 73 height 23
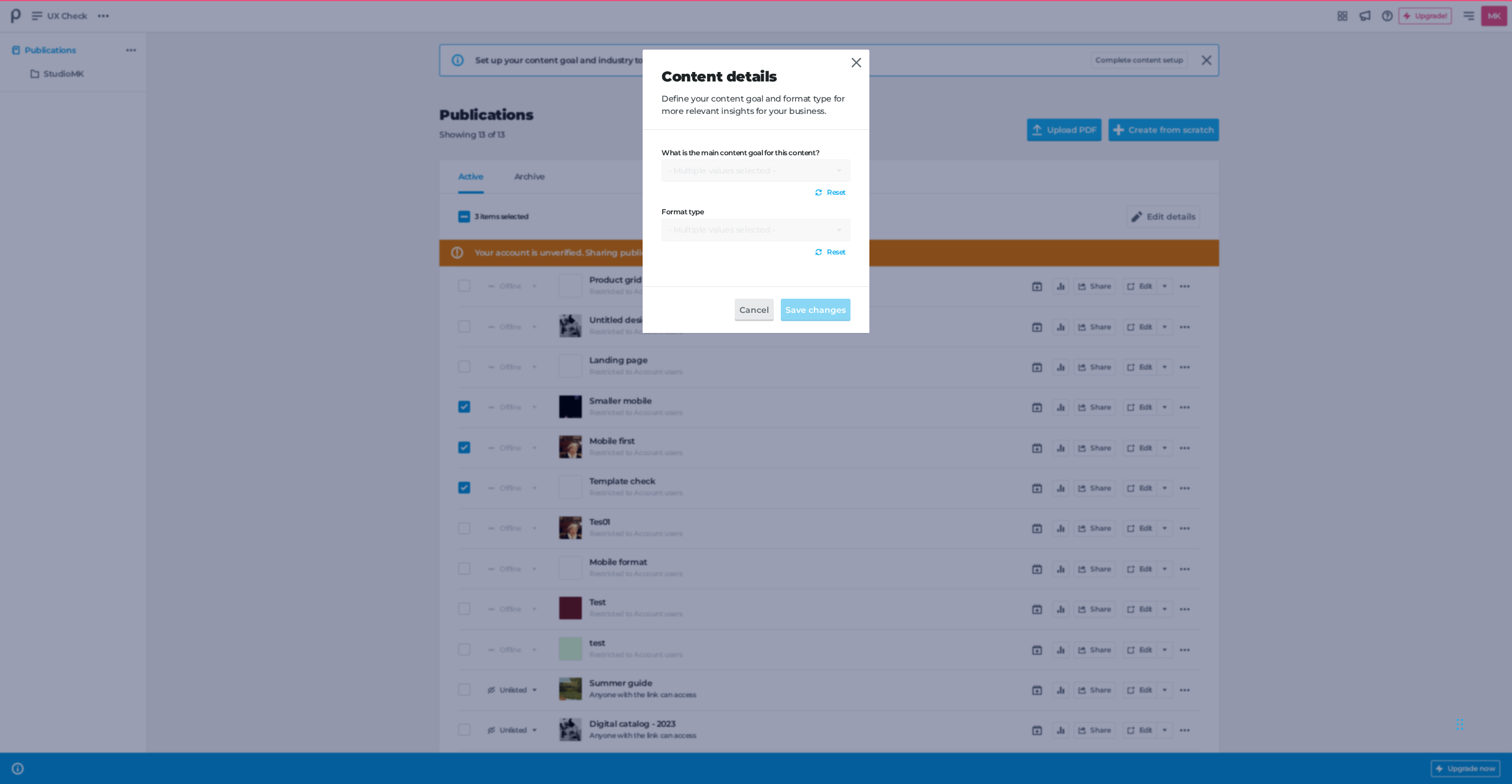
click at [695, 210] on label "Format type" at bounding box center [756, 212] width 189 height 9
click at [680, 111] on p "Define your content goal and format type for more relevant insights for your bu…" at bounding box center [756, 105] width 189 height 25
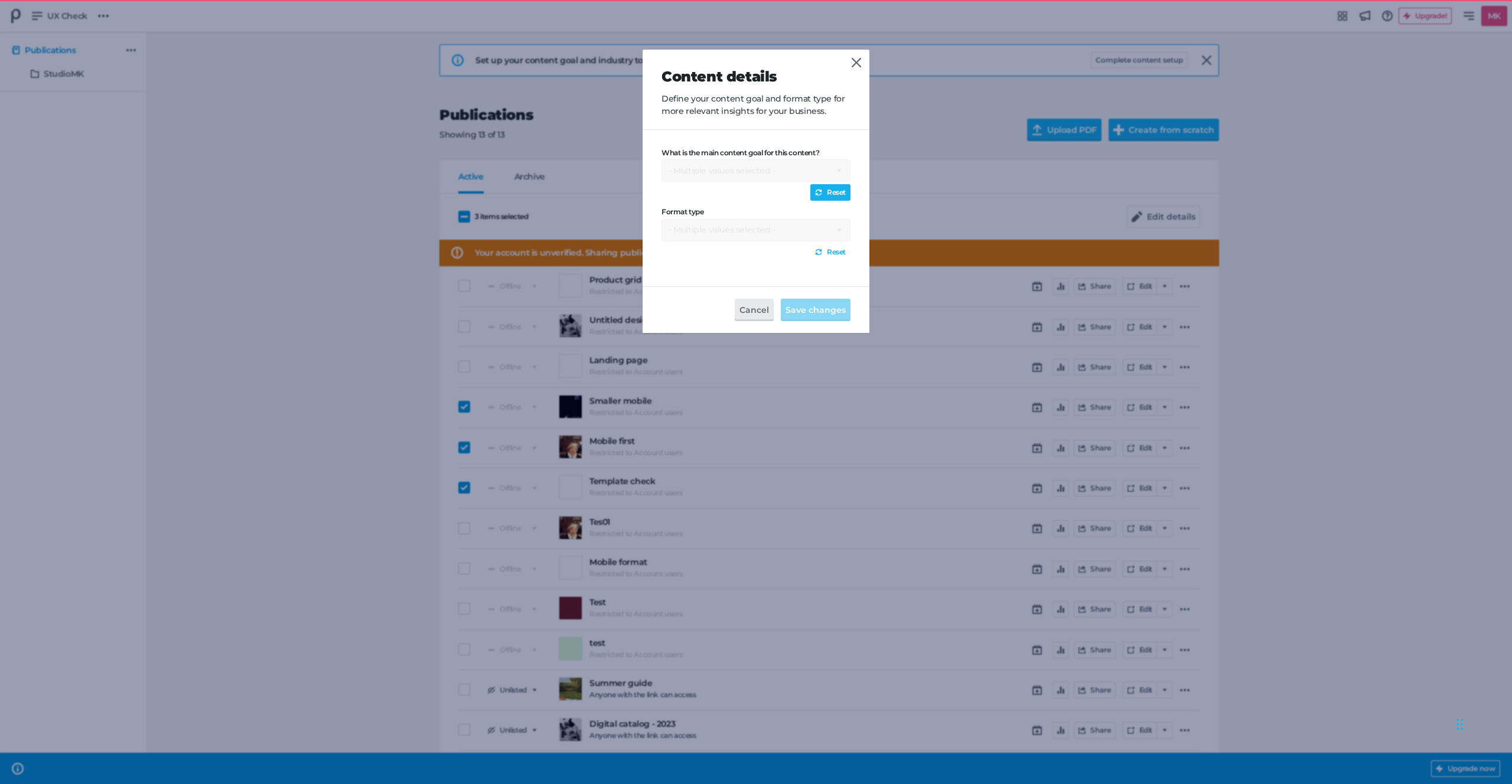
click at [822, 190] on link "Reset" at bounding box center [830, 192] width 40 height 16
click at [824, 254] on link "Reset" at bounding box center [830, 254] width 40 height 16
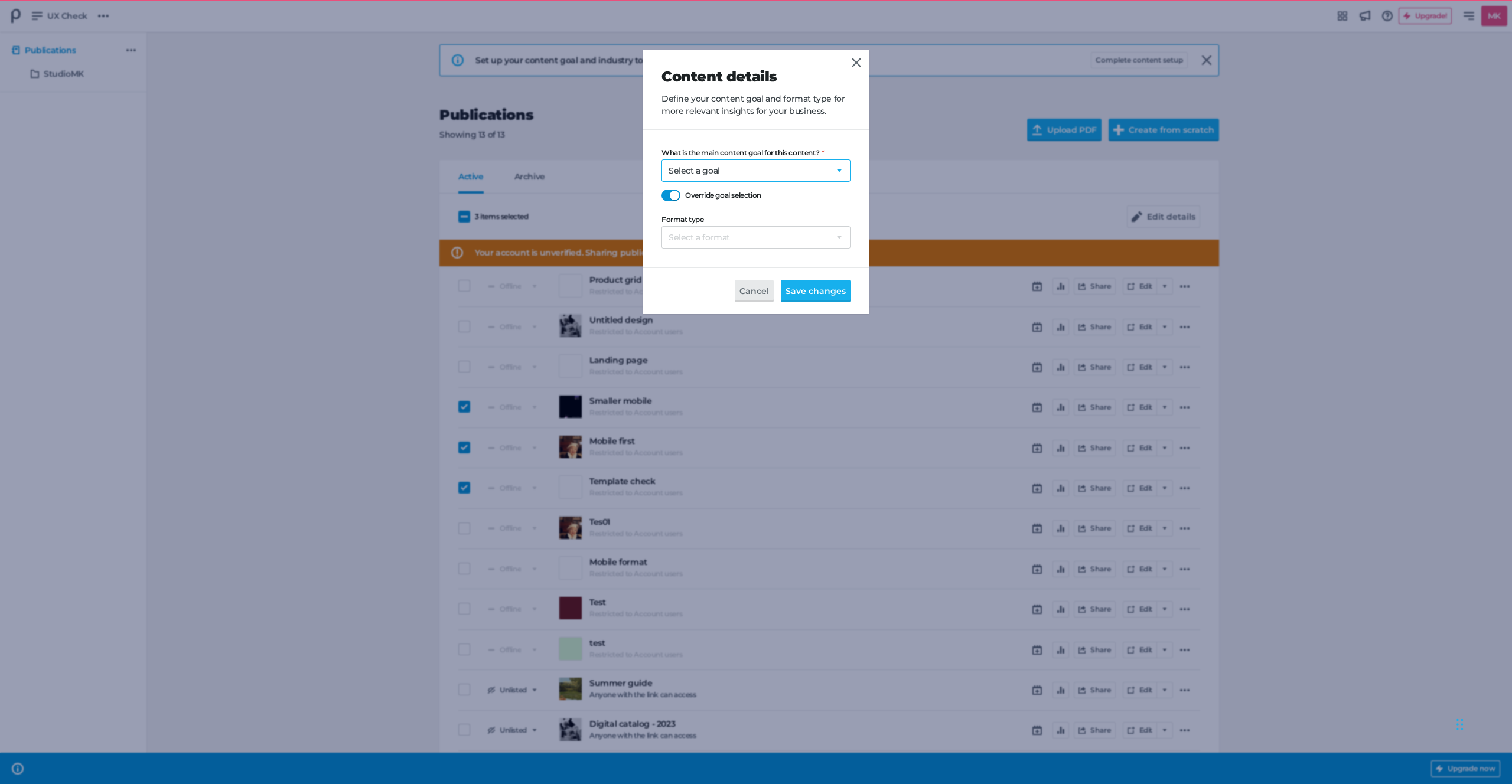
click at [721, 173] on select "Select a goal Sell products directly or on the website Promote physical store/d…" at bounding box center [756, 171] width 189 height 23
select select "sp"
click at [813, 298] on button "Save changes" at bounding box center [816, 291] width 70 height 23
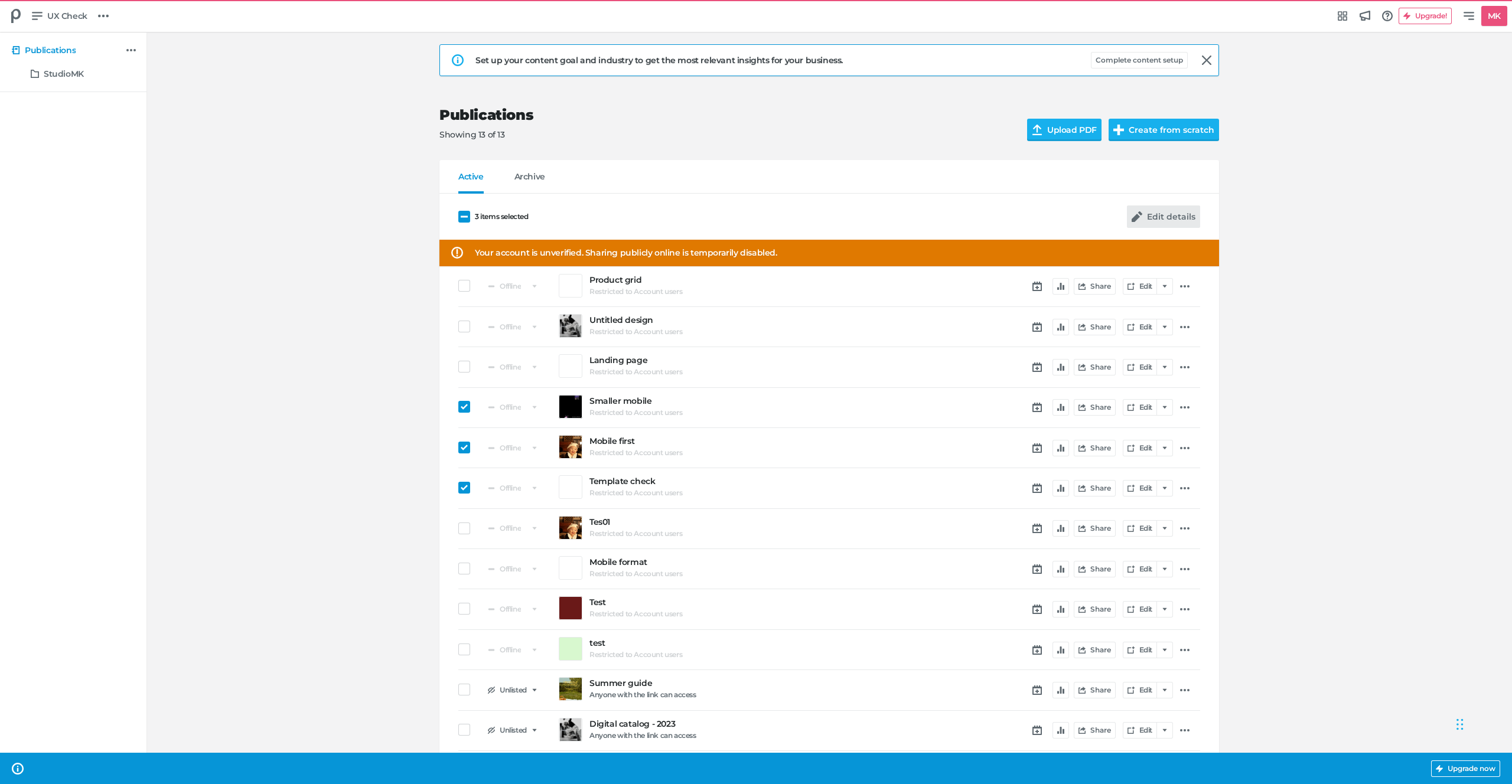
click at [1158, 218] on button "Edit details" at bounding box center [1162, 216] width 73 height 23
select select "sp"
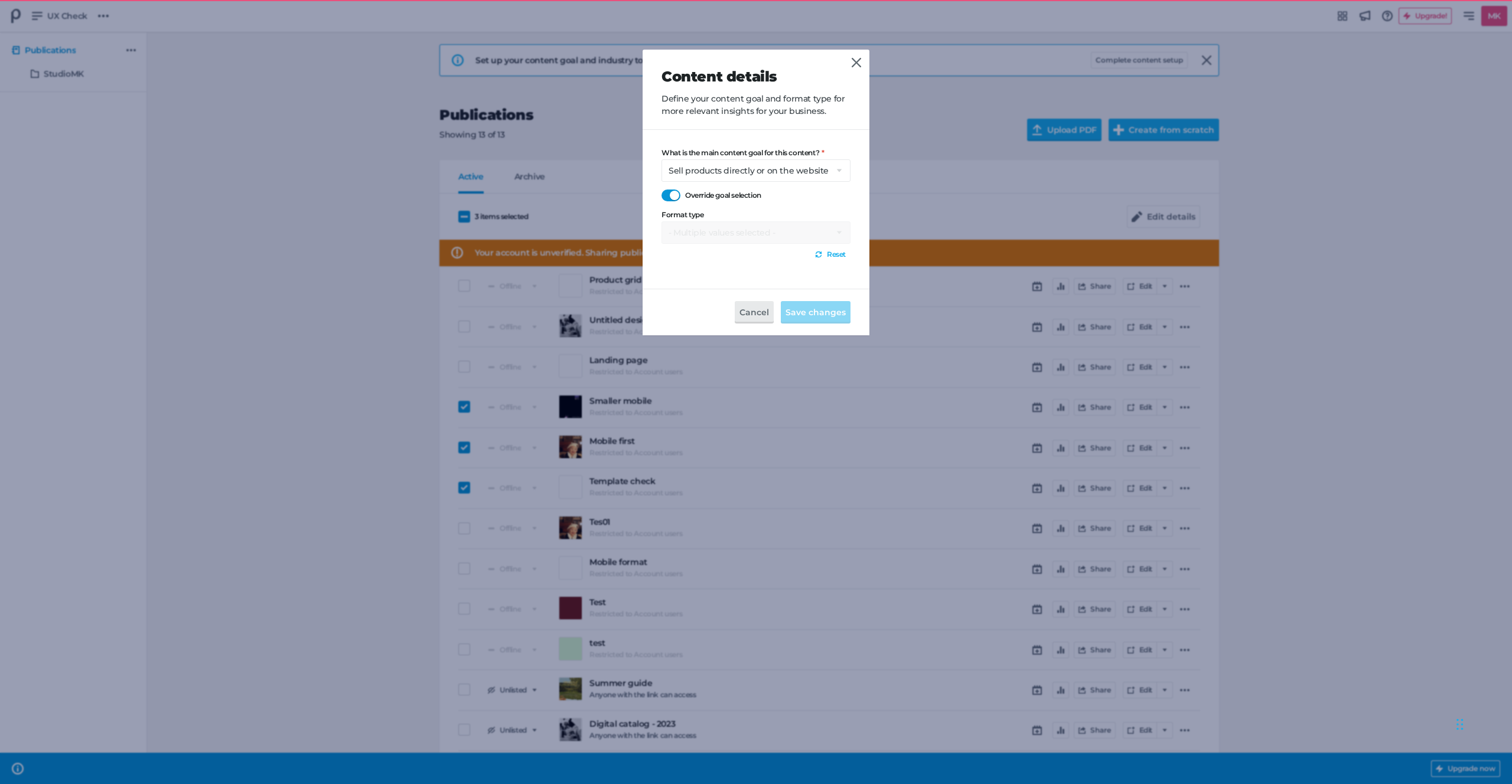
click at [696, 237] on div "What is the main content goal for this content? Select a goal Sell products dir…" at bounding box center [756, 205] width 189 height 114
click at [823, 245] on div "What is the main content goal for this content? Select a goal Sell products dir…" at bounding box center [756, 205] width 189 height 114
click at [824, 249] on link "Reset" at bounding box center [830, 254] width 40 height 16
click at [801, 237] on select "Select a format Catalog Flyer Lookbook Magazine Brochure Social post" at bounding box center [756, 237] width 189 height 23
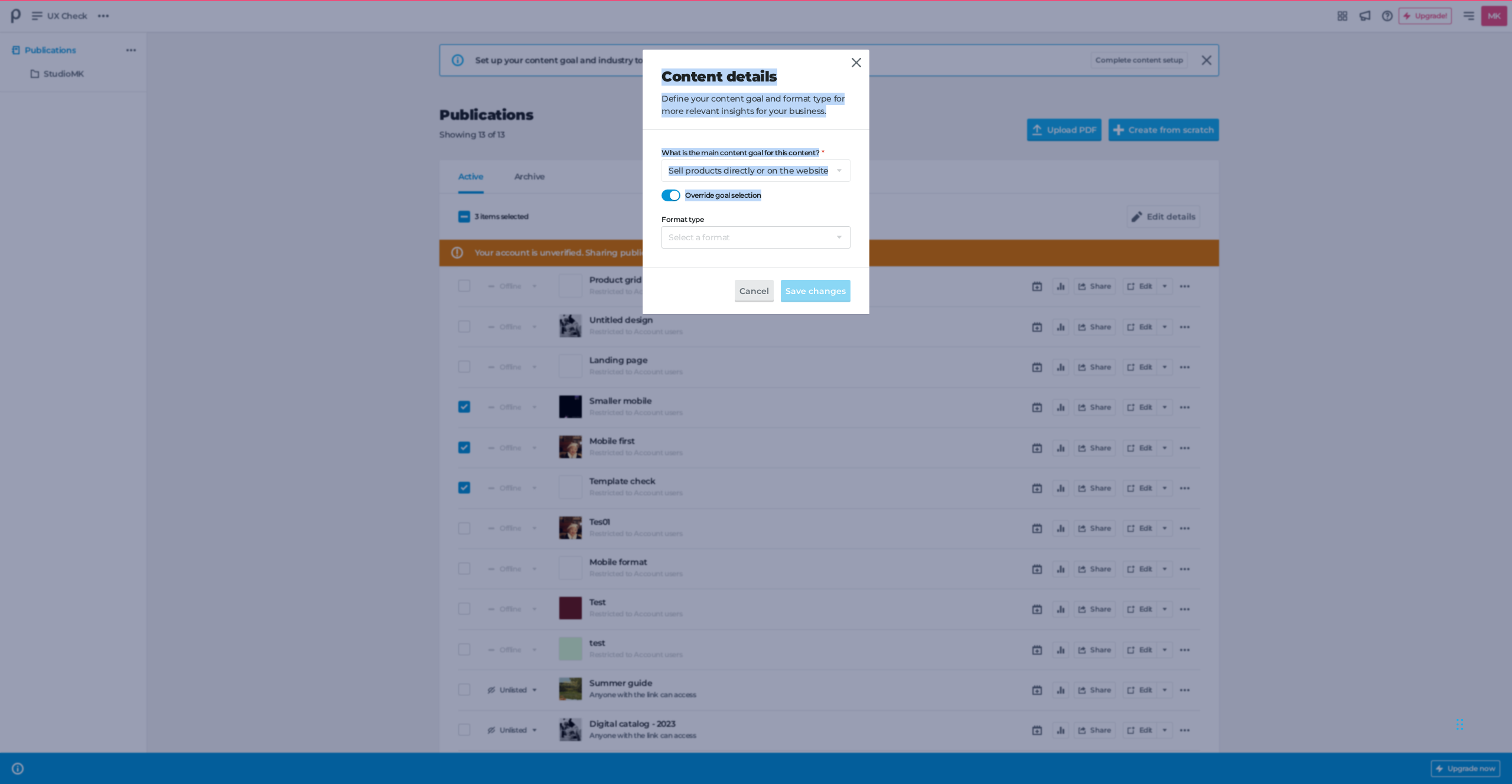
drag, startPoint x: 867, startPoint y: 46, endPoint x: 805, endPoint y: 218, distance: 182.8
click at [805, 217] on div "Content details Define your content goal and format type for more relevant insi…" at bounding box center [756, 392] width 1512 height 784
click at [850, 62] on link at bounding box center [855, 62] width 14 height 14
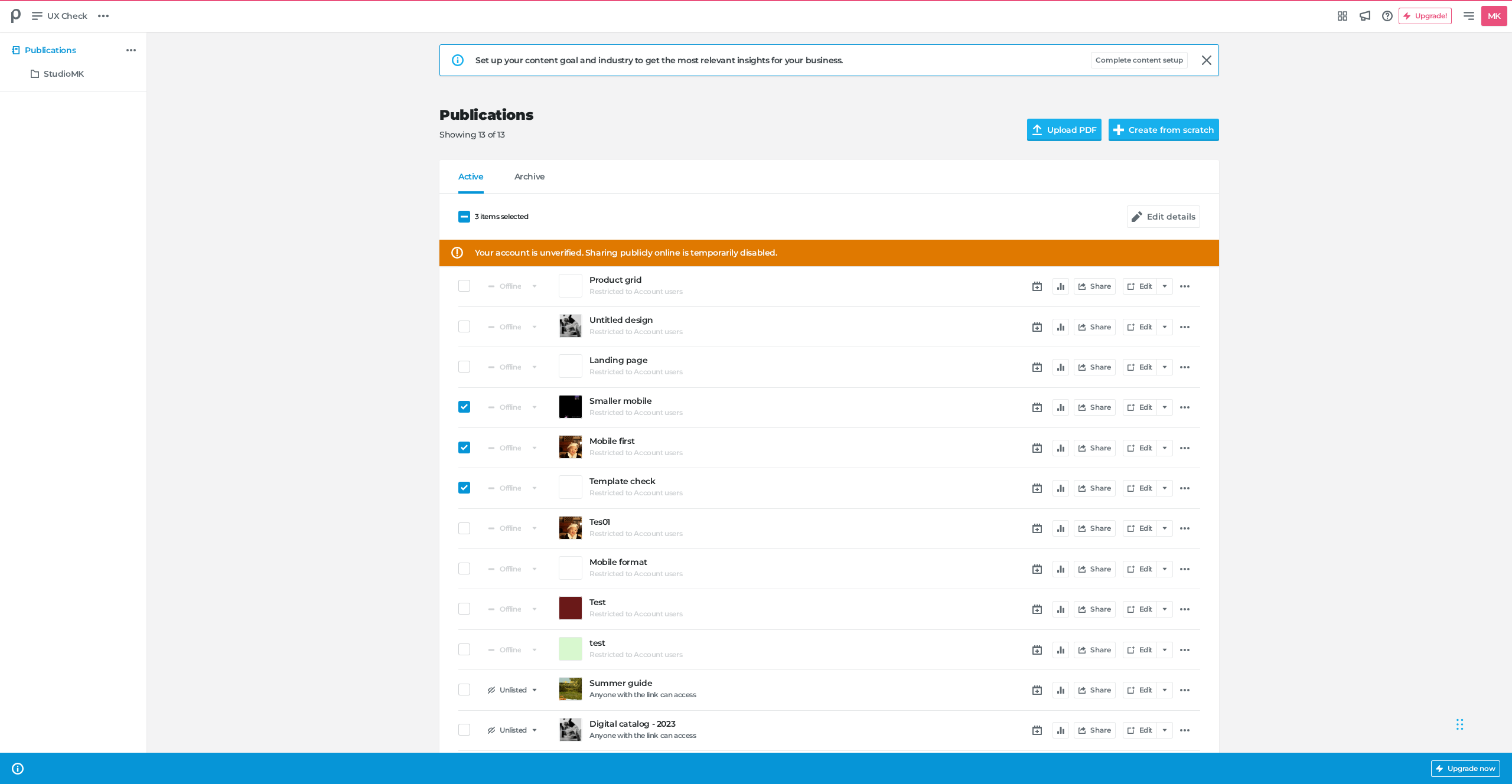
click at [482, 471] on div "Offline Template check Restricted to Account users Share Edit" at bounding box center [829, 487] width 742 height 40
click at [472, 447] on div at bounding box center [467, 448] width 18 height 14
click at [467, 449] on icon at bounding box center [463, 447] width 7 height 7
click at [458, 448] on input "checkbox" at bounding box center [458, 448] width 0 height 0
click at [463, 410] on span at bounding box center [464, 406] width 11 height 11
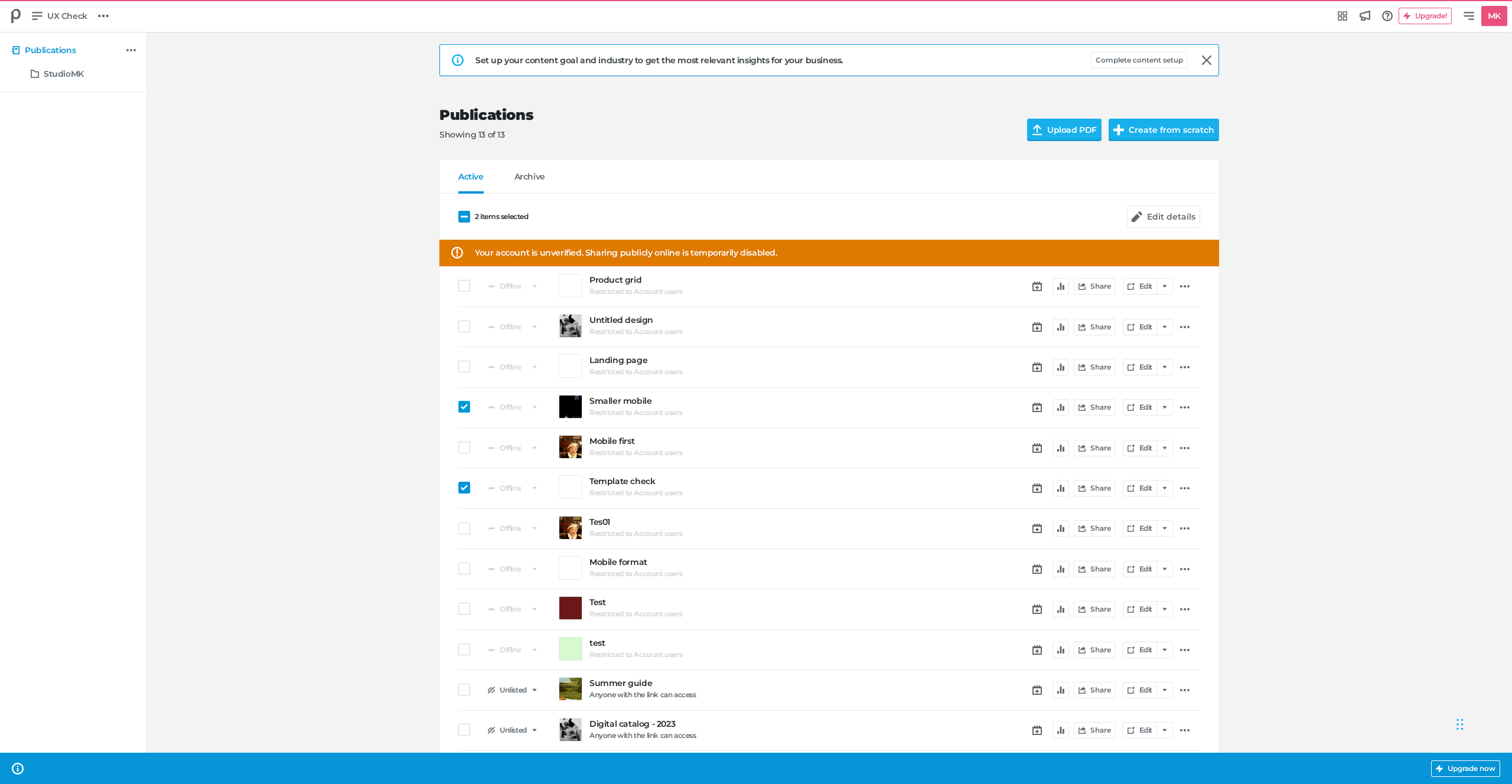
click at [458, 406] on input "checkbox" at bounding box center [458, 406] width 0 height 0
click at [1150, 210] on button "Edit details" at bounding box center [1162, 216] width 73 height 23
select select "sp"
select select "ma"
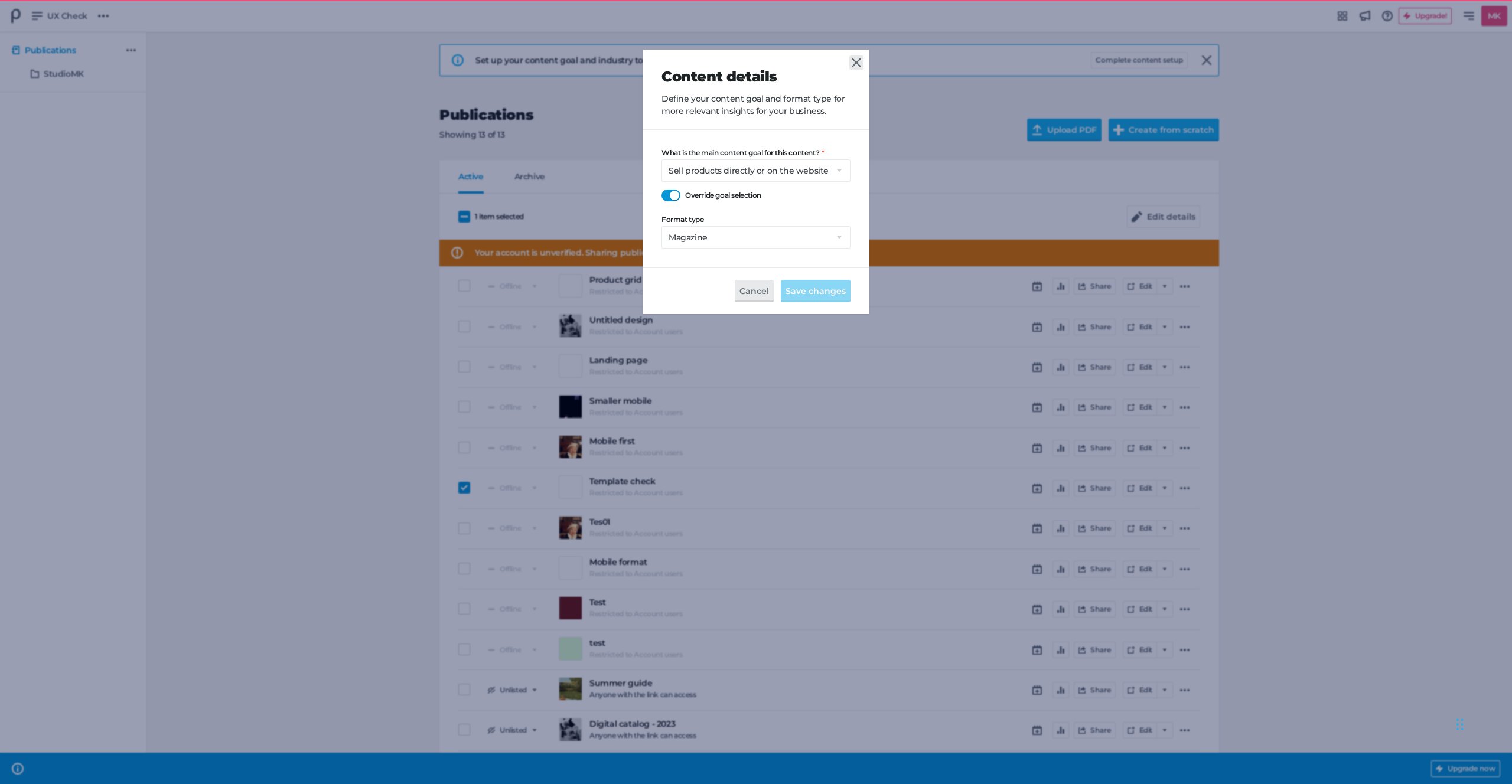
click at [857, 59] on icon at bounding box center [856, 62] width 9 height 9
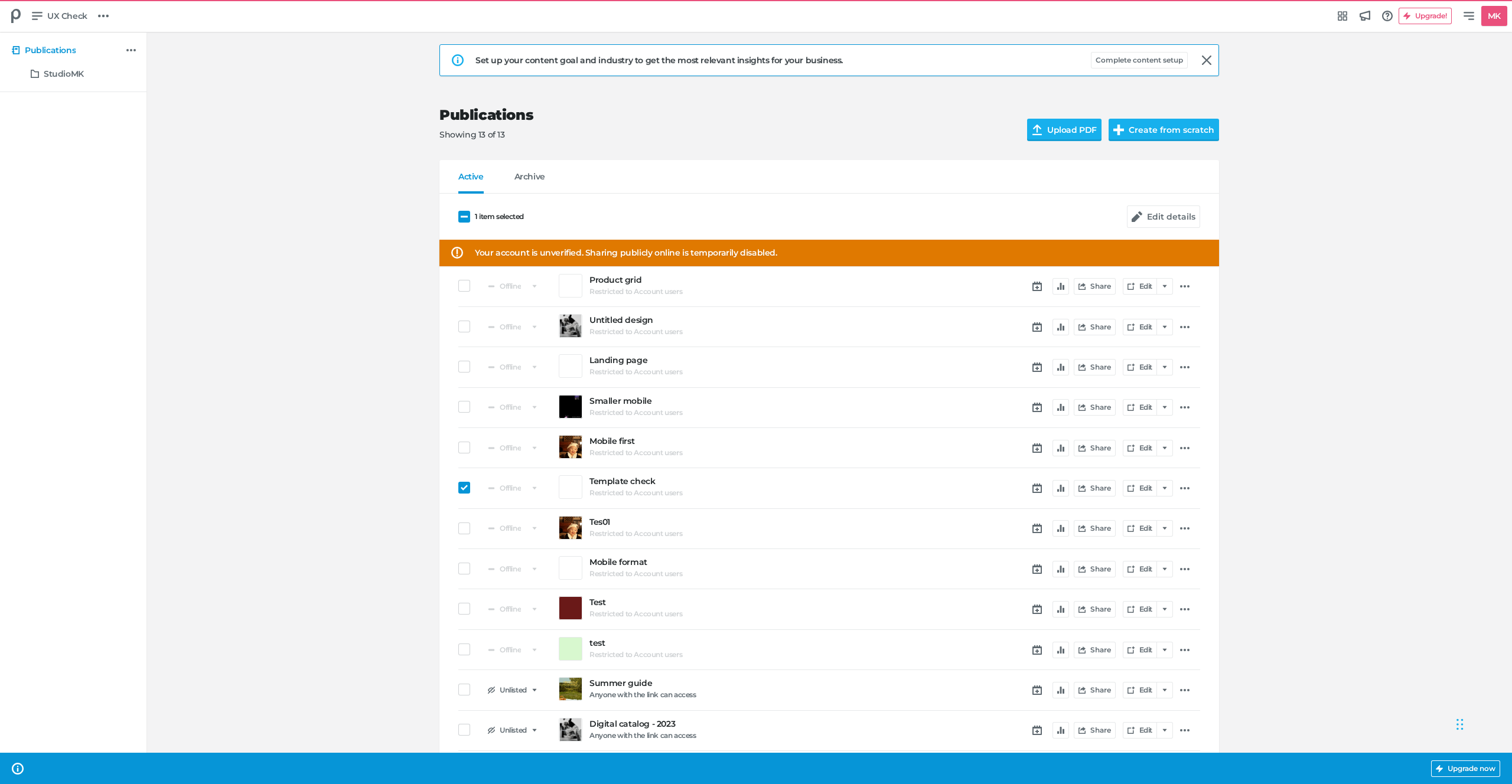
click at [463, 213] on icon at bounding box center [463, 216] width 7 height 7
click at [458, 216] on input "1 item selected" at bounding box center [458, 216] width 0 height 0
click at [449, 490] on div "All statuses Public Unlisted Offline Your account is unverified. Sharing public…" at bounding box center [829, 498] width 780 height 609
